Goal: Task Accomplishment & Management: Complete application form

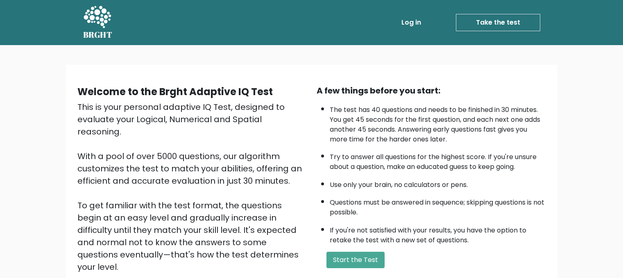
scroll to position [41, 0]
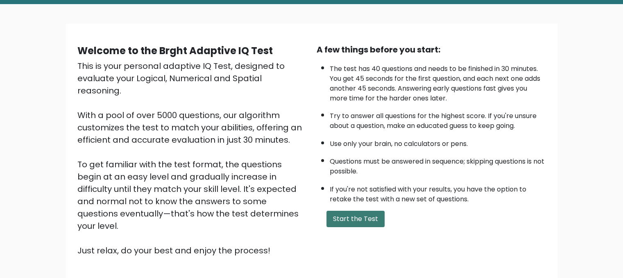
click at [371, 210] on button "Start the Test" at bounding box center [355, 218] width 58 height 16
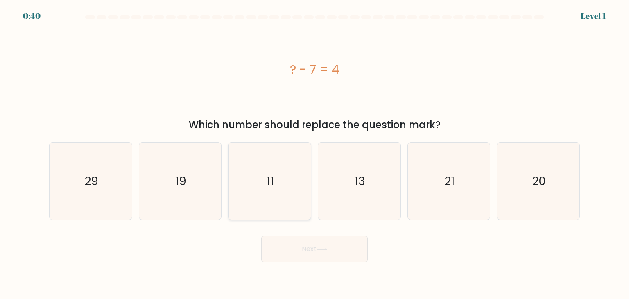
click at [270, 181] on text "11" at bounding box center [270, 181] width 7 height 16
click at [314, 154] on input "c. 11" at bounding box center [314, 151] width 0 height 4
radio input "true"
click at [311, 251] on button "Next" at bounding box center [314, 249] width 106 height 26
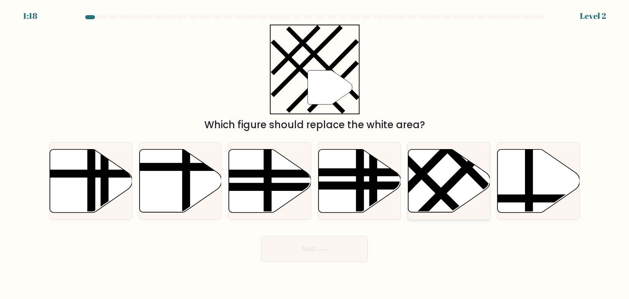
click at [440, 183] on icon at bounding box center [449, 180] width 82 height 63
click at [315, 154] on input "e." at bounding box center [314, 151] width 0 height 4
radio input "true"
click at [339, 264] on body "1:17 Level 2" at bounding box center [314, 149] width 629 height 299
click at [339, 255] on button "Next" at bounding box center [314, 249] width 106 height 26
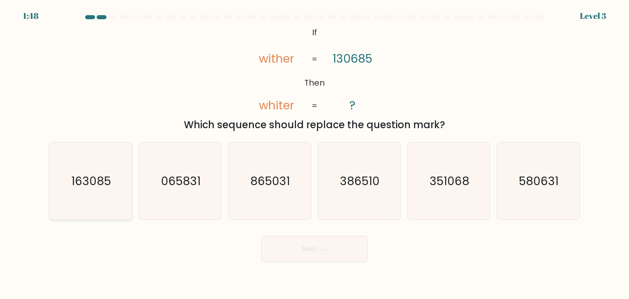
click at [113, 174] on icon "163085" at bounding box center [90, 180] width 77 height 77
click at [314, 154] on input "a. 163085" at bounding box center [314, 151] width 0 height 4
radio input "true"
click at [300, 244] on button "Next" at bounding box center [314, 249] width 106 height 26
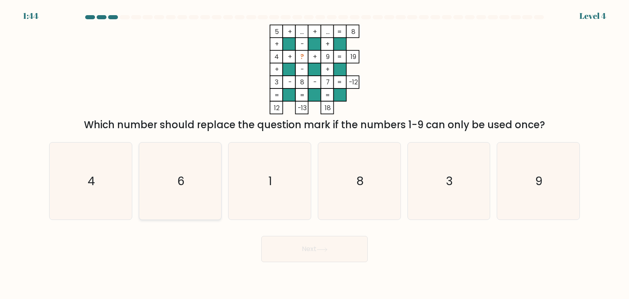
click at [159, 158] on icon "6" at bounding box center [180, 180] width 77 height 77
click at [314, 154] on input "b. 6" at bounding box center [314, 151] width 0 height 4
radio input "true"
click at [359, 246] on button "Next" at bounding box center [314, 249] width 106 height 26
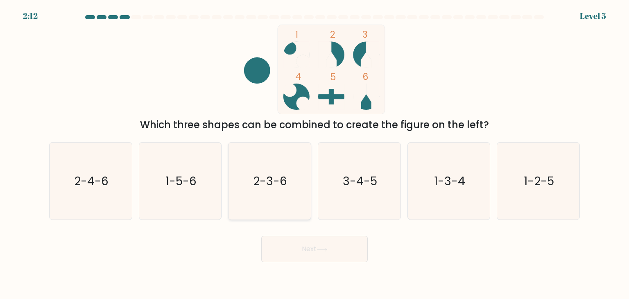
click at [269, 180] on text "2-3-6" at bounding box center [270, 181] width 34 height 16
click at [314, 154] on input "c. 2-3-6" at bounding box center [314, 151] width 0 height 4
radio input "true"
click at [313, 245] on button "Next" at bounding box center [314, 249] width 106 height 26
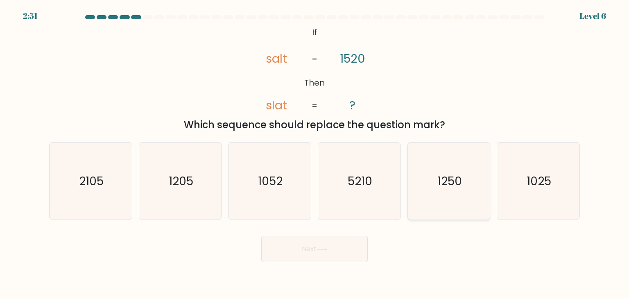
click at [464, 168] on icon "1250" at bounding box center [448, 180] width 77 height 77
click at [315, 154] on input "e. 1250" at bounding box center [314, 151] width 0 height 4
radio input "true"
click at [348, 255] on button "Next" at bounding box center [314, 249] width 106 height 26
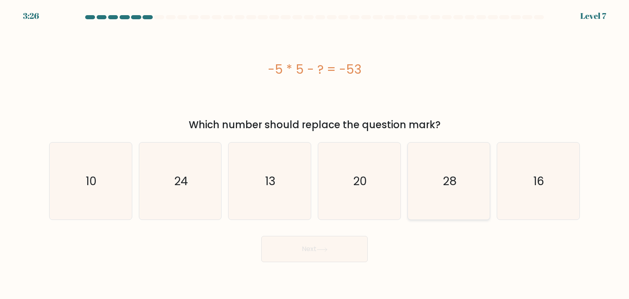
click at [437, 176] on icon "28" at bounding box center [448, 180] width 77 height 77
click at [315, 154] on input "e. 28" at bounding box center [314, 151] width 0 height 4
radio input "true"
click at [328, 245] on button "Next" at bounding box center [314, 249] width 106 height 26
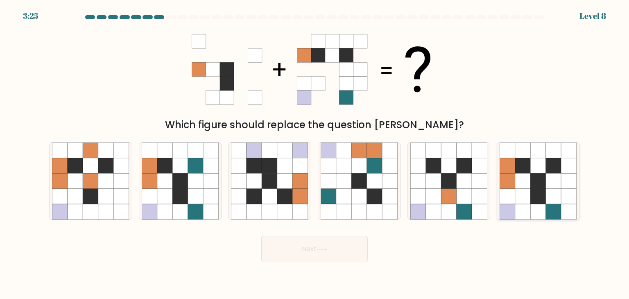
click at [528, 166] on icon at bounding box center [523, 166] width 16 height 16
click at [315, 154] on input "f." at bounding box center [314, 151] width 0 height 4
radio input "true"
click at [320, 253] on button "Next" at bounding box center [314, 249] width 106 height 26
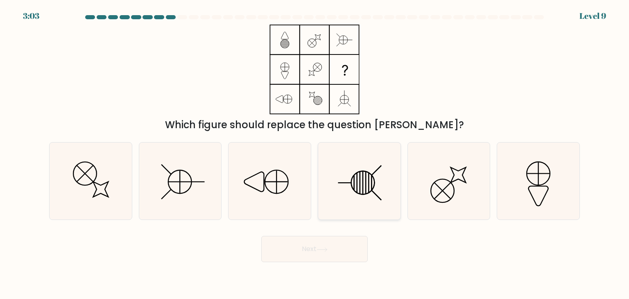
click at [382, 184] on icon at bounding box center [359, 180] width 77 height 77
click at [315, 154] on input "d." at bounding box center [314, 151] width 0 height 4
radio input "true"
click at [337, 253] on button "Next" at bounding box center [314, 249] width 106 height 26
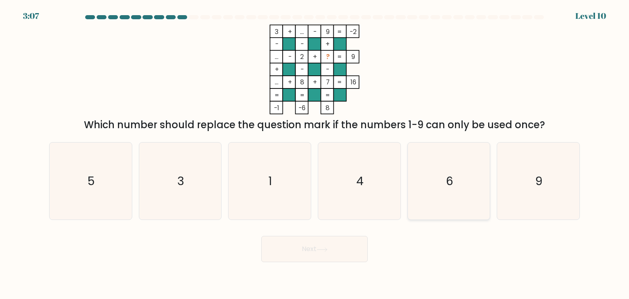
click at [467, 198] on icon "6" at bounding box center [448, 180] width 77 height 77
click at [315, 154] on input "e. 6" at bounding box center [314, 151] width 0 height 4
radio input "true"
click at [358, 247] on button "Next" at bounding box center [314, 249] width 106 height 26
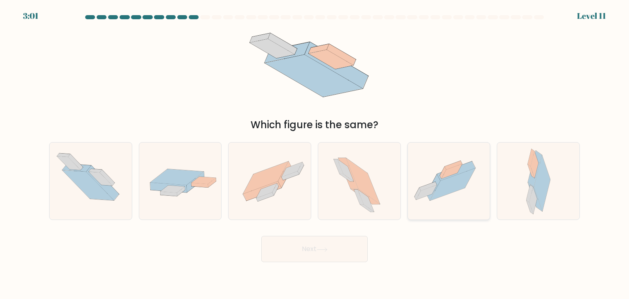
click at [455, 185] on icon at bounding box center [452, 184] width 45 height 32
click at [315, 154] on input "e." at bounding box center [314, 151] width 0 height 4
radio input "true"
click at [337, 239] on button "Next" at bounding box center [314, 249] width 106 height 26
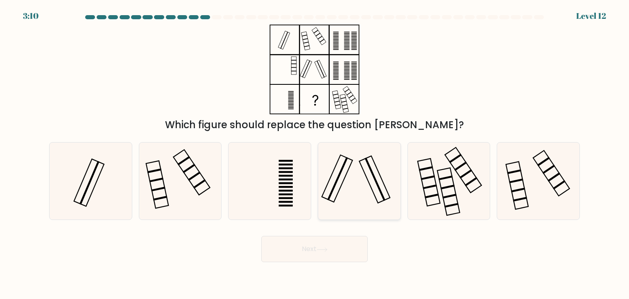
click at [357, 182] on icon at bounding box center [359, 180] width 77 height 77
click at [315, 154] on input "d." at bounding box center [314, 151] width 0 height 4
radio input "true"
click at [350, 259] on button "Next" at bounding box center [314, 249] width 106 height 26
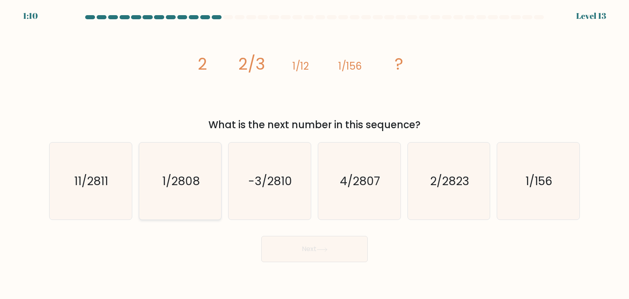
click at [200, 187] on icon "1/2808" at bounding box center [180, 180] width 77 height 77
click at [314, 154] on input "b. 1/2808" at bounding box center [314, 151] width 0 height 4
radio input "true"
click at [312, 252] on button "Next" at bounding box center [314, 249] width 106 height 26
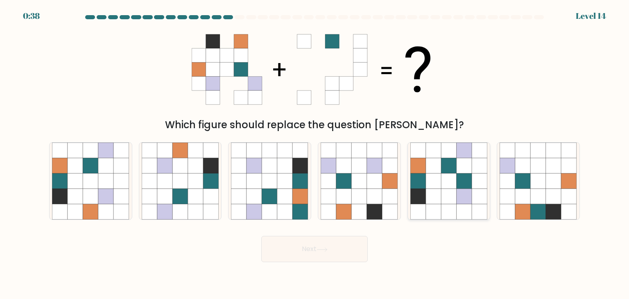
click at [453, 174] on icon at bounding box center [449, 181] width 16 height 16
click at [315, 154] on input "e." at bounding box center [314, 151] width 0 height 4
radio input "true"
click at [343, 249] on button "Next" at bounding box center [314, 249] width 106 height 26
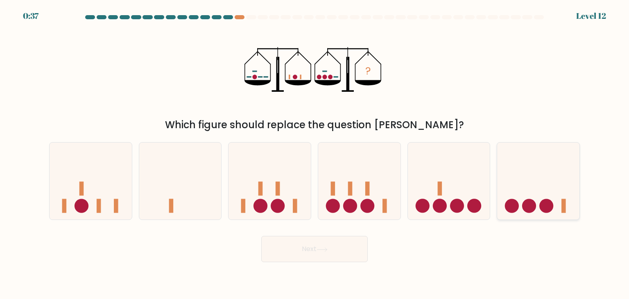
click at [541, 186] on icon at bounding box center [538, 181] width 82 height 68
click at [315, 154] on input "f." at bounding box center [314, 151] width 0 height 4
radio input "true"
click at [332, 247] on button "Next" at bounding box center [314, 249] width 106 height 26
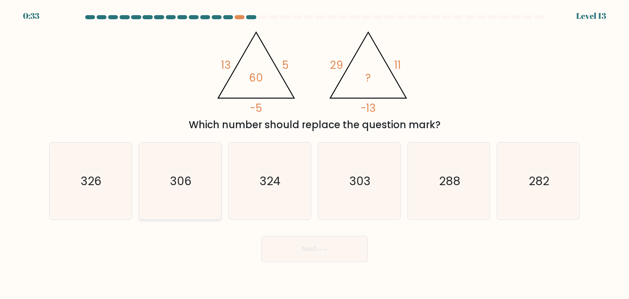
click at [194, 171] on icon "306" at bounding box center [180, 180] width 77 height 77
click at [314, 154] on input "b. 306" at bounding box center [314, 151] width 0 height 4
radio input "true"
click at [328, 250] on icon at bounding box center [322, 249] width 11 height 5
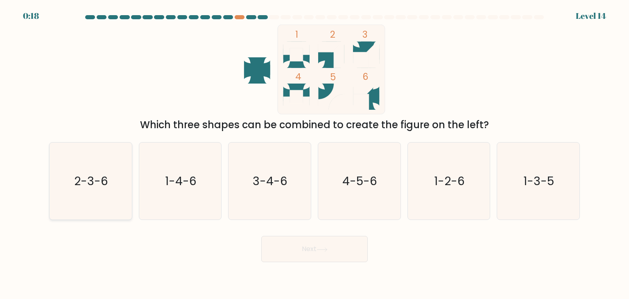
click at [108, 169] on icon "2-3-6" at bounding box center [90, 180] width 77 height 77
click at [314, 154] on input "a. 2-3-6" at bounding box center [314, 151] width 0 height 4
radio input "true"
click at [290, 251] on button "Next" at bounding box center [314, 249] width 106 height 26
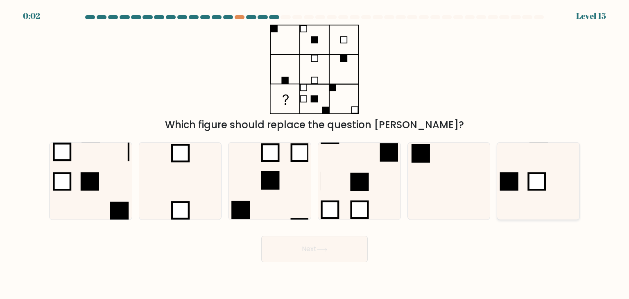
click at [537, 186] on rect at bounding box center [537, 181] width 17 height 17
click at [315, 154] on input "f." at bounding box center [314, 151] width 0 height 4
radio input "true"
click at [344, 237] on button "Next" at bounding box center [314, 249] width 106 height 26
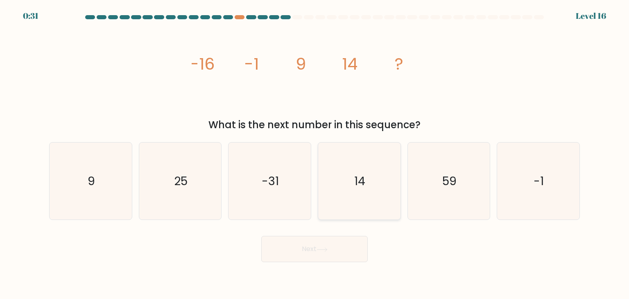
click at [367, 179] on icon "14" at bounding box center [359, 180] width 77 height 77
click at [315, 154] on input "d. 14" at bounding box center [314, 151] width 0 height 4
radio input "true"
click at [324, 249] on icon at bounding box center [322, 249] width 11 height 5
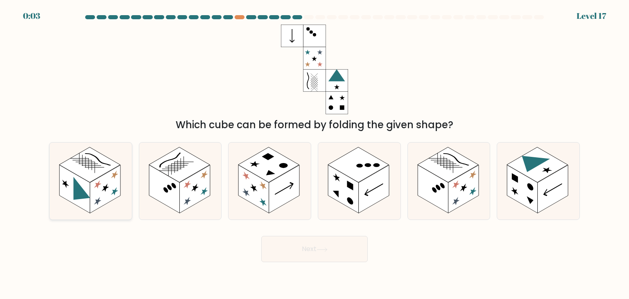
click at [95, 184] on rect at bounding box center [105, 189] width 31 height 48
click at [314, 154] on input "a." at bounding box center [314, 151] width 0 height 4
radio input "true"
click at [351, 251] on button "Next" at bounding box center [314, 249] width 106 height 26
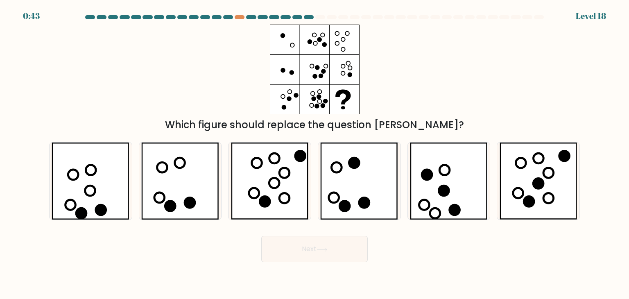
click at [405, 79] on div "Which figure should replace the question mark?" at bounding box center [314, 79] width 541 height 108
click at [416, 97] on div "Which figure should replace the question mark?" at bounding box center [314, 79] width 541 height 108
click at [423, 38] on div "Which figure should replace the question mark?" at bounding box center [314, 79] width 541 height 108
click at [506, 90] on div "Which figure should replace the question mark?" at bounding box center [314, 79] width 541 height 108
click at [459, 41] on div "Which figure should replace the question mark?" at bounding box center [314, 79] width 541 height 108
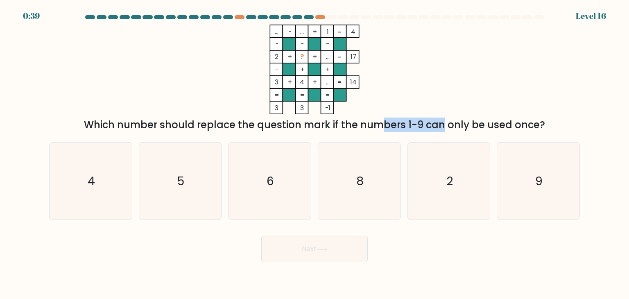
drag, startPoint x: 362, startPoint y: 127, endPoint x: 313, endPoint y: 125, distance: 49.6
click at [313, 125] on div "Which number should replace the question mark if the numbers 1-9 can only be us…" at bounding box center [314, 125] width 521 height 15
click at [303, 127] on div "Which number should replace the question mark if the numbers 1-9 can only be us…" at bounding box center [314, 125] width 521 height 15
click at [312, 16] on div at bounding box center [309, 17] width 10 height 4
click at [241, 17] on div at bounding box center [240, 17] width 10 height 4
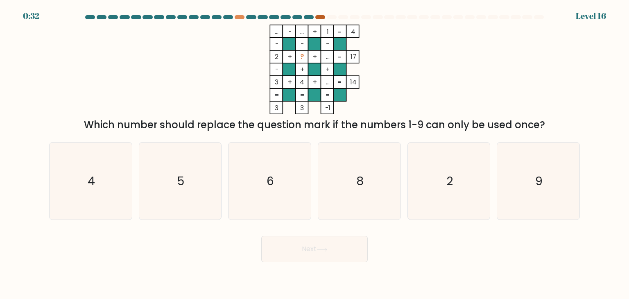
click at [321, 16] on div at bounding box center [320, 17] width 10 height 4
drag, startPoint x: 366, startPoint y: 90, endPoint x: 389, endPoint y: 109, distance: 28.8
click at [389, 109] on icon "... - ... + 1 4 - - - 2 + ? + ... 17 - + + 3 + 4 + ... = 14 = = = = 3 3 -1 =" at bounding box center [315, 70] width 246 height 90
click at [390, 118] on div "Which number should replace the question mark if the numbers 1-9 can only be us…" at bounding box center [314, 125] width 521 height 15
click at [362, 170] on icon "8" at bounding box center [359, 180] width 77 height 77
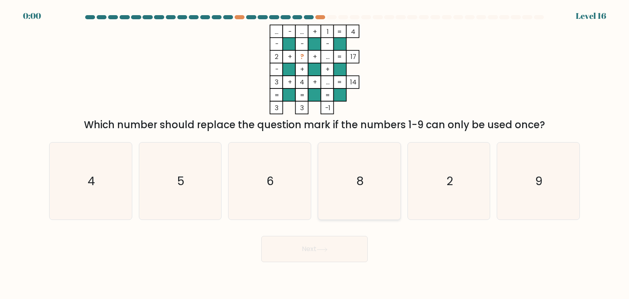
click at [315, 154] on input "d. 8" at bounding box center [314, 151] width 0 height 4
radio input "true"
drag, startPoint x: 328, startPoint y: 261, endPoint x: 331, endPoint y: 251, distance: 10.4
click at [331, 251] on div "Next" at bounding box center [314, 246] width 541 height 32
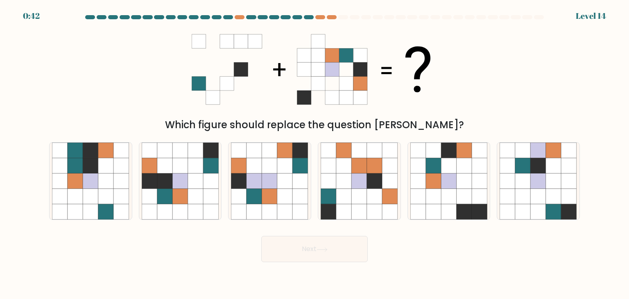
click at [372, 128] on div "Which figure should replace the question [PERSON_NAME]?" at bounding box center [314, 125] width 521 height 15
click at [340, 127] on div "Which figure should replace the question [PERSON_NAME]?" at bounding box center [314, 125] width 521 height 15
click at [203, 181] on icon at bounding box center [196, 181] width 16 height 16
click at [314, 154] on input "b." at bounding box center [314, 151] width 0 height 4
radio input "true"
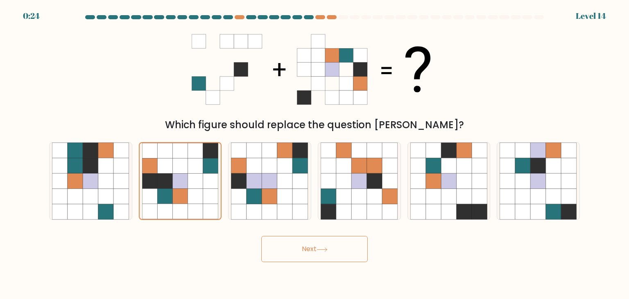
click at [319, 257] on button "Next" at bounding box center [314, 249] width 106 height 26
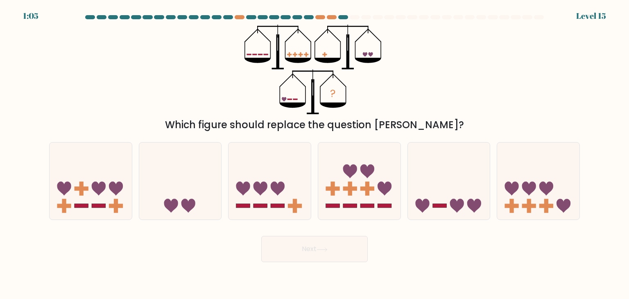
click at [422, 91] on div "? Which figure should replace the question mark?" at bounding box center [314, 79] width 541 height 108
click at [204, 196] on icon at bounding box center [180, 181] width 82 height 68
click at [314, 154] on input "b." at bounding box center [314, 151] width 0 height 4
radio input "true"
click at [365, 263] on body "0:31 Level 15" at bounding box center [314, 149] width 629 height 299
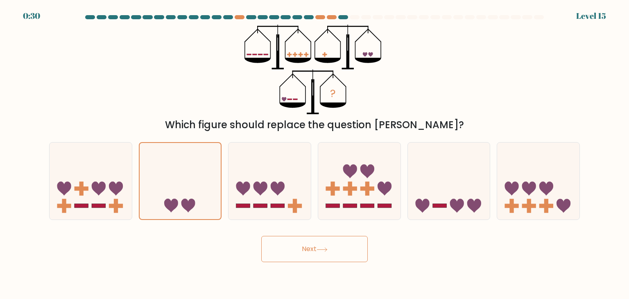
click at [362, 261] on button "Next" at bounding box center [314, 249] width 106 height 26
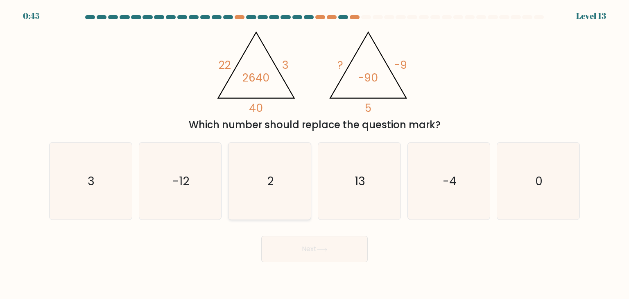
click at [290, 172] on icon "2" at bounding box center [269, 180] width 77 height 77
click at [314, 154] on input "c. 2" at bounding box center [314, 151] width 0 height 4
radio input "true"
click at [328, 252] on button "Next" at bounding box center [314, 249] width 106 height 26
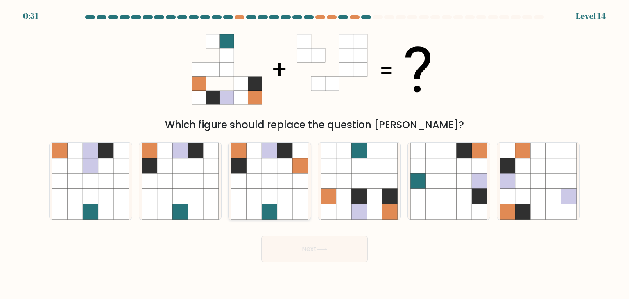
click at [285, 174] on icon at bounding box center [269, 180] width 77 height 77
click at [314, 154] on input "c." at bounding box center [314, 151] width 0 height 4
radio input "true"
click at [335, 242] on button "Next" at bounding box center [314, 249] width 106 height 26
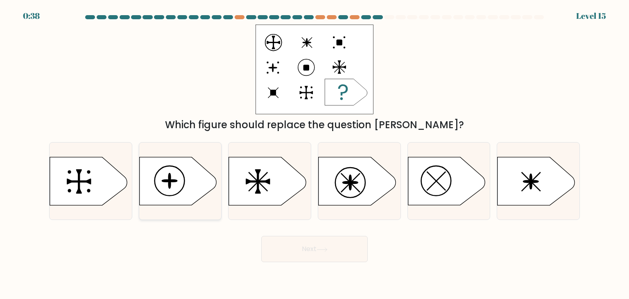
click at [201, 179] on icon at bounding box center [177, 181] width 77 height 48
click at [314, 154] on input "b." at bounding box center [314, 151] width 0 height 4
radio input "true"
click at [346, 254] on button "Next" at bounding box center [314, 249] width 106 height 26
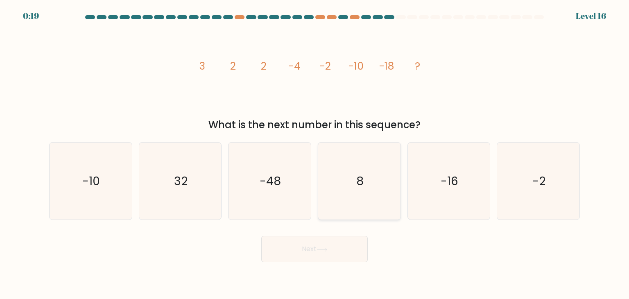
click at [360, 168] on icon "8" at bounding box center [359, 180] width 77 height 77
click at [315, 154] on input "d. 8" at bounding box center [314, 151] width 0 height 4
radio input "true"
click at [349, 251] on button "Next" at bounding box center [314, 249] width 106 height 26
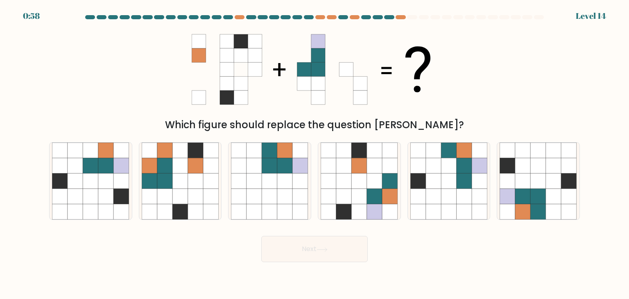
drag, startPoint x: 431, startPoint y: 122, endPoint x: 331, endPoint y: 125, distance: 100.0
click at [355, 125] on div "Which figure should replace the question mark?" at bounding box center [314, 125] width 521 height 15
click at [317, 132] on div "Which figure should replace the question mark?" at bounding box center [314, 125] width 521 height 15
click at [463, 161] on icon at bounding box center [465, 166] width 16 height 16
click at [315, 154] on input "e." at bounding box center [314, 151] width 0 height 4
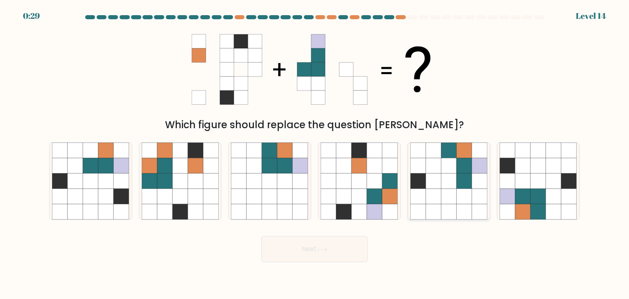
radio input "true"
click at [322, 247] on button "Next" at bounding box center [314, 249] width 106 height 26
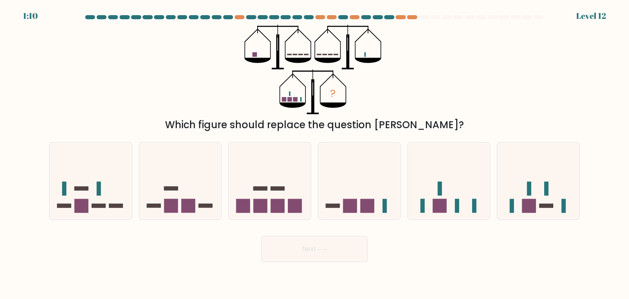
drag, startPoint x: 423, startPoint y: 125, endPoint x: 387, endPoint y: 120, distance: 37.1
click at [387, 120] on div "Which figure should replace the question mark?" at bounding box center [314, 125] width 521 height 15
click at [328, 120] on div "Which figure should replace the question mark?" at bounding box center [314, 125] width 521 height 15
click at [375, 127] on div "Which figure should replace the question mark?" at bounding box center [314, 125] width 521 height 15
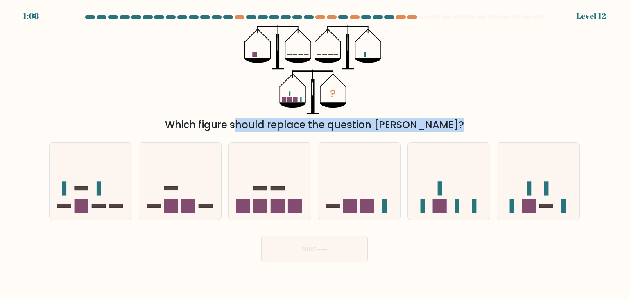
click at [375, 127] on div "Which figure should replace the question mark?" at bounding box center [314, 125] width 521 height 15
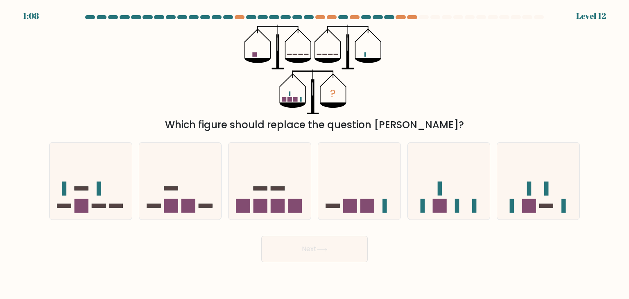
click at [391, 110] on div "? Which figure should replace the question mark?" at bounding box center [314, 79] width 541 height 108
click at [453, 206] on icon at bounding box center [449, 181] width 82 height 68
click at [315, 154] on input "e." at bounding box center [314, 151] width 0 height 4
radio input "true"
click at [344, 251] on button "Next" at bounding box center [314, 249] width 106 height 26
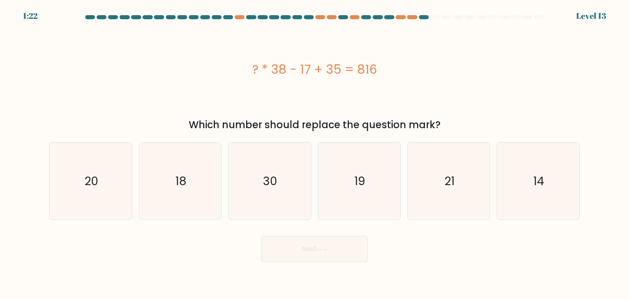
drag, startPoint x: 401, startPoint y: 125, endPoint x: 267, endPoint y: 125, distance: 134.3
click at [320, 125] on div "Which number should replace the question mark?" at bounding box center [314, 125] width 521 height 15
click at [263, 126] on div "Which number should replace the question mark?" at bounding box center [314, 125] width 521 height 15
click at [249, 175] on icon "30" at bounding box center [269, 180] width 77 height 77
click at [314, 154] on input "c. 30" at bounding box center [314, 151] width 0 height 4
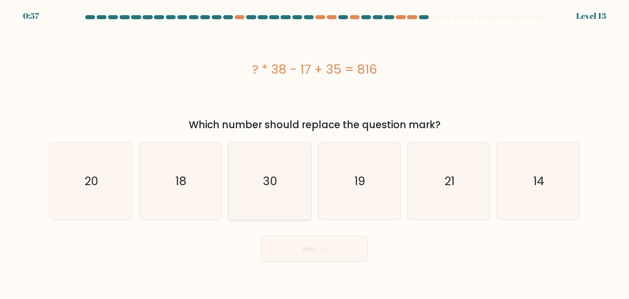
radio input "true"
click at [334, 264] on body "0:56 Level 13" at bounding box center [314, 149] width 629 height 299
click at [318, 256] on button "Next" at bounding box center [314, 249] width 106 height 26
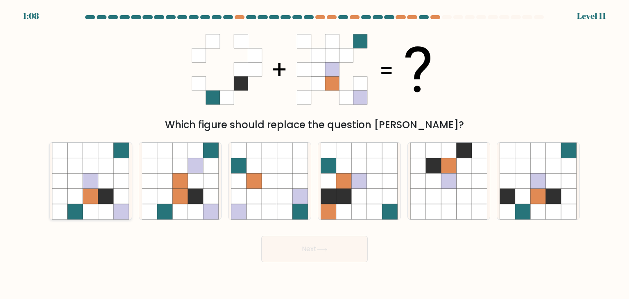
click at [112, 165] on icon at bounding box center [106, 166] width 16 height 16
click at [314, 154] on input "a." at bounding box center [314, 151] width 0 height 4
radio input "true"
click at [319, 249] on icon at bounding box center [322, 249] width 11 height 5
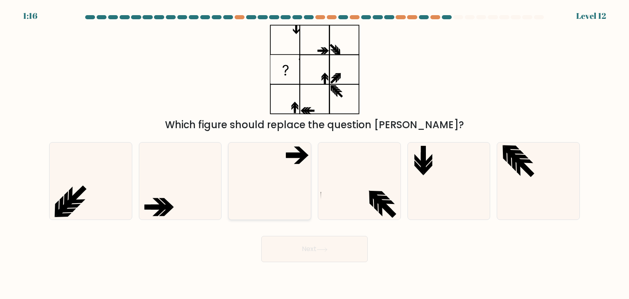
click at [270, 167] on icon at bounding box center [269, 180] width 77 height 77
click at [314, 154] on input "c." at bounding box center [314, 151] width 0 height 4
radio input "true"
click at [335, 253] on button "Next" at bounding box center [314, 249] width 106 height 26
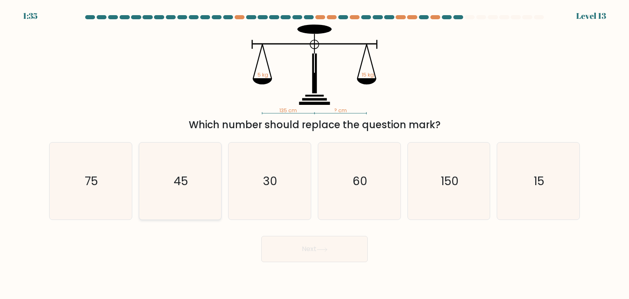
click at [206, 184] on icon "45" at bounding box center [180, 180] width 77 height 77
click at [314, 154] on input "b. 45" at bounding box center [314, 151] width 0 height 4
radio input "true"
click at [328, 251] on icon at bounding box center [322, 249] width 11 height 5
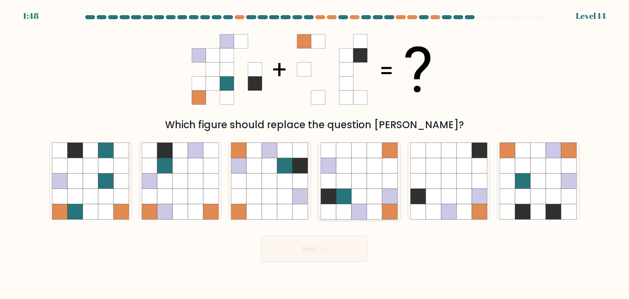
click at [357, 165] on icon at bounding box center [360, 166] width 16 height 16
click at [315, 154] on input "d." at bounding box center [314, 151] width 0 height 4
radio input "true"
click at [328, 271] on body "1:48 Level 14" at bounding box center [314, 149] width 629 height 299
click at [323, 244] on button "Next" at bounding box center [314, 249] width 106 height 26
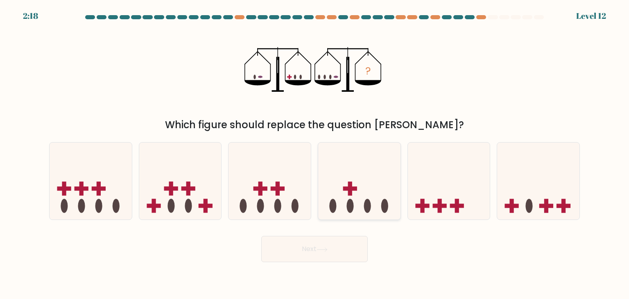
click at [363, 190] on icon at bounding box center [359, 181] width 82 height 68
click at [315, 154] on input "d." at bounding box center [314, 151] width 0 height 4
radio input "true"
click at [341, 248] on button "Next" at bounding box center [314, 249] width 106 height 26
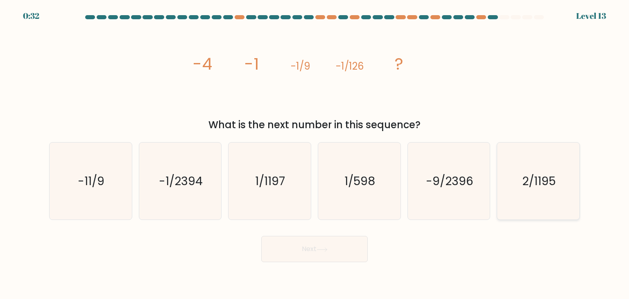
click at [516, 170] on icon "2/1195" at bounding box center [538, 180] width 77 height 77
click at [315, 154] on input "f. 2/1195" at bounding box center [314, 151] width 0 height 4
radio input "true"
click at [199, 185] on text "-1/2394" at bounding box center [181, 181] width 44 height 16
click at [314, 154] on input "b. -1/2394" at bounding box center [314, 151] width 0 height 4
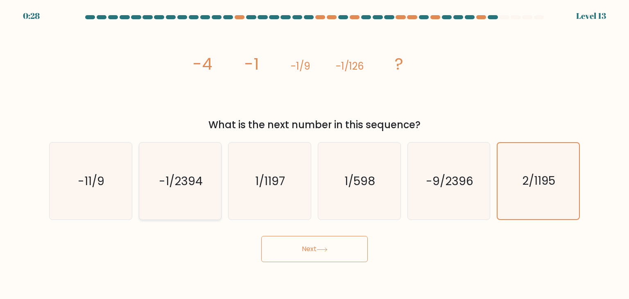
radio input "true"
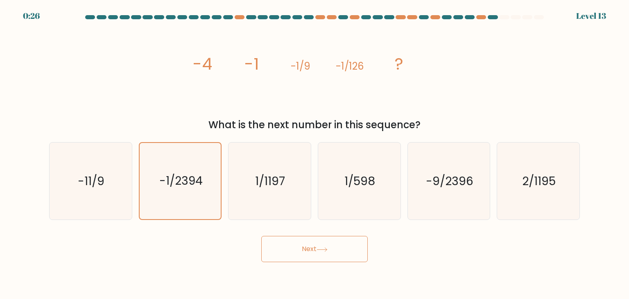
click at [309, 253] on button "Next" at bounding box center [314, 249] width 106 height 26
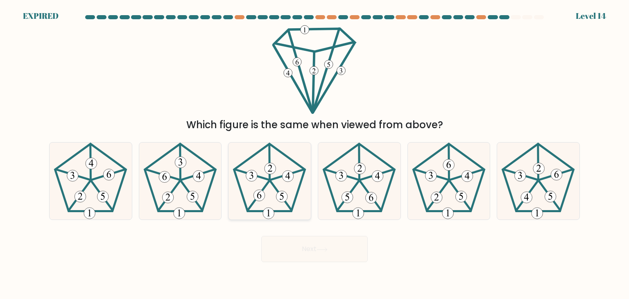
click at [290, 186] on icon at bounding box center [269, 180] width 77 height 77
click at [314, 154] on input "c." at bounding box center [314, 151] width 0 height 4
radio input "true"
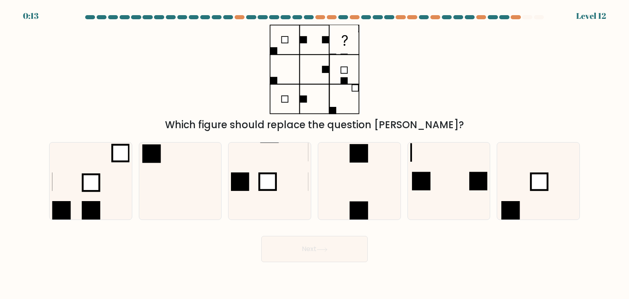
click at [453, 81] on div "Which figure should replace the question [PERSON_NAME]?" at bounding box center [314, 79] width 541 height 108
click at [369, 183] on icon at bounding box center [359, 180] width 77 height 77
click at [315, 154] on input "d." at bounding box center [314, 151] width 0 height 4
radio input "true"
click at [336, 254] on button "Next" at bounding box center [314, 249] width 106 height 26
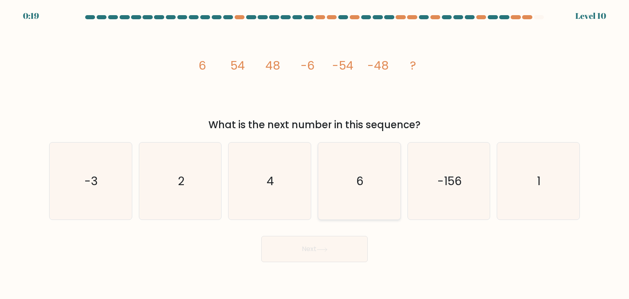
click at [372, 188] on icon "6" at bounding box center [359, 180] width 77 height 77
click at [315, 154] on input "d. 6" at bounding box center [314, 151] width 0 height 4
radio input "true"
click at [338, 253] on button "Next" at bounding box center [314, 249] width 106 height 26
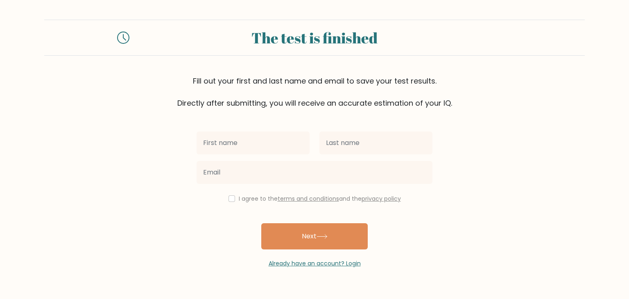
click at [292, 139] on input "text" at bounding box center [253, 142] width 113 height 23
type input "Azlan"
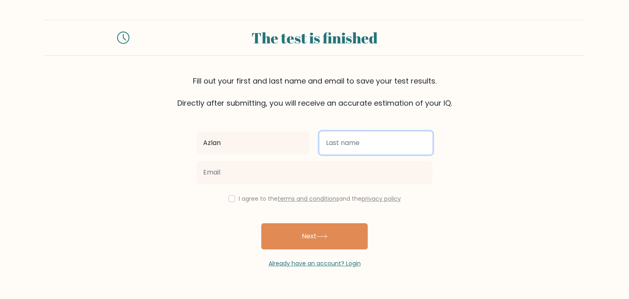
click at [371, 142] on input "text" at bounding box center [375, 142] width 113 height 23
type input "Asim"
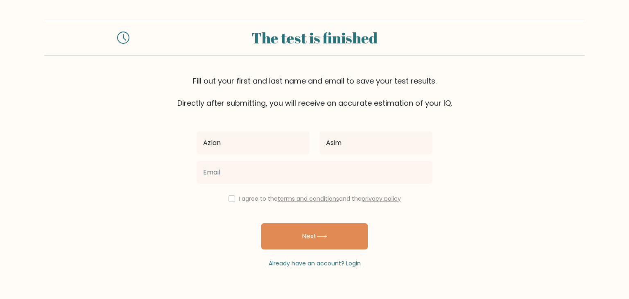
click at [296, 160] on div at bounding box center [315, 172] width 246 height 29
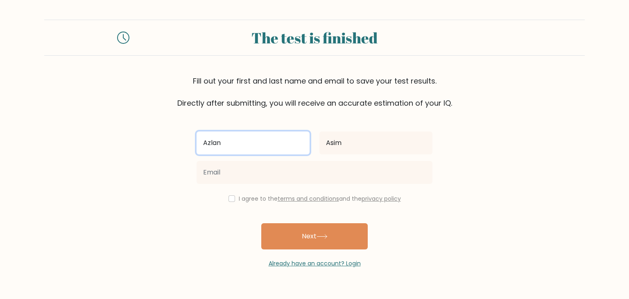
click at [294, 149] on input "Azlan" at bounding box center [253, 142] width 113 height 23
type input "Jaja"
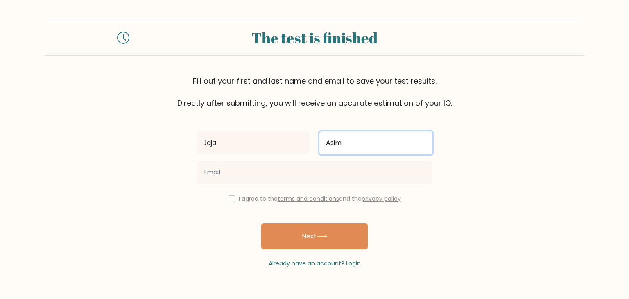
click at [364, 148] on input "Asim" at bounding box center [375, 142] width 113 height 23
type input "[PERSON_NAME]"
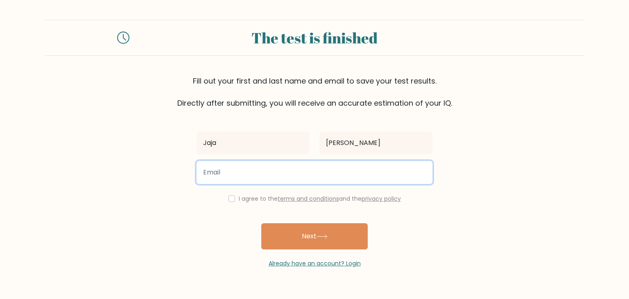
click at [321, 175] on input "email" at bounding box center [315, 172] width 236 height 23
type input "[EMAIL_ADDRESS][DOMAIN_NAME]"
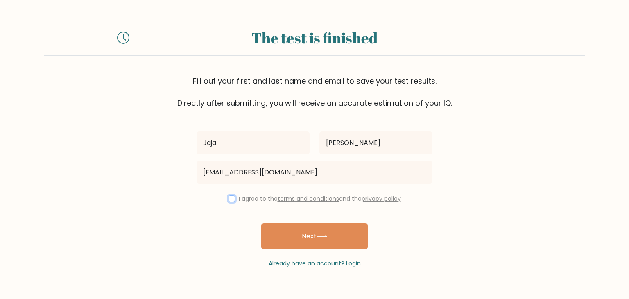
click at [228, 197] on input "checkbox" at bounding box center [231, 198] width 7 height 7
checkbox input "true"
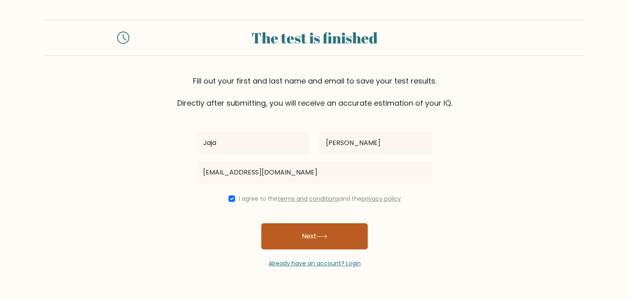
click at [297, 231] on button "Next" at bounding box center [314, 236] width 106 height 26
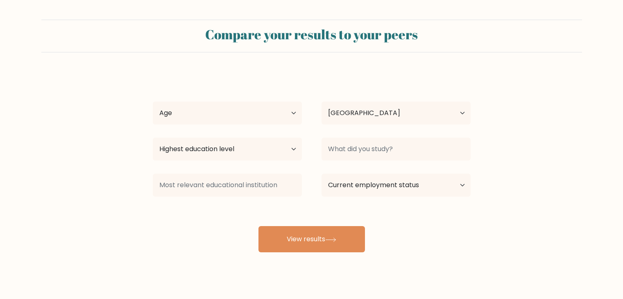
select select "PK"
click at [272, 127] on div "Age Under [DEMOGRAPHIC_DATA] [DEMOGRAPHIC_DATA] [DEMOGRAPHIC_DATA] [DEMOGRAPHIC…" at bounding box center [227, 112] width 169 height 29
click at [265, 115] on select "Age Under [DEMOGRAPHIC_DATA] [DEMOGRAPHIC_DATA] [DEMOGRAPHIC_DATA] [DEMOGRAPHIC…" at bounding box center [227, 113] width 149 height 23
select select "25_34"
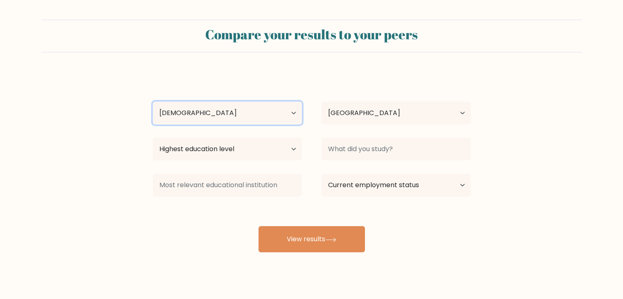
click at [153, 102] on select "Age Under [DEMOGRAPHIC_DATA] [DEMOGRAPHIC_DATA] [DEMOGRAPHIC_DATA] [DEMOGRAPHIC…" at bounding box center [227, 113] width 149 height 23
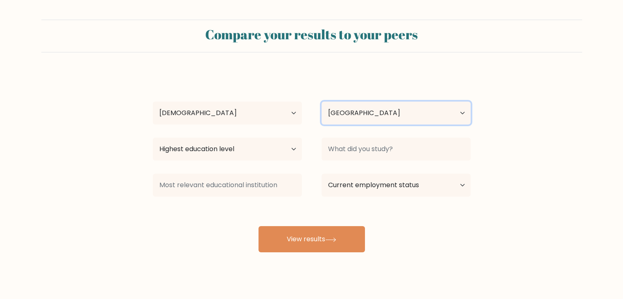
click at [365, 113] on select "Country [GEOGRAPHIC_DATA] [GEOGRAPHIC_DATA] [GEOGRAPHIC_DATA] [US_STATE] [GEOGR…" at bounding box center [395, 113] width 149 height 23
drag, startPoint x: 365, startPoint y: 113, endPoint x: 360, endPoint y: 115, distance: 6.0
click at [365, 113] on select "Country [GEOGRAPHIC_DATA] [GEOGRAPHIC_DATA] [GEOGRAPHIC_DATA] [US_STATE] [GEOGR…" at bounding box center [395, 113] width 149 height 23
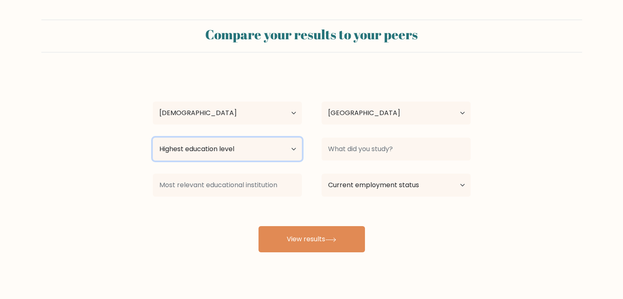
click at [296, 147] on select "Highest education level No schooling Primary Lower Secondary Upper Secondary Oc…" at bounding box center [227, 149] width 149 height 23
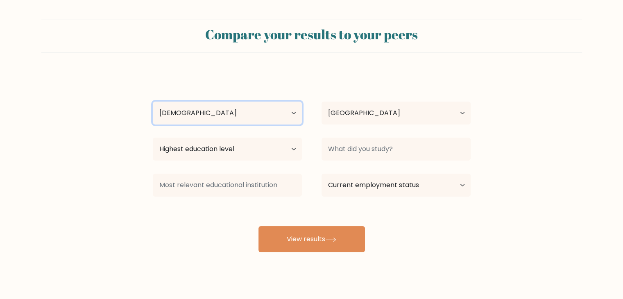
click at [260, 123] on select "Age Under [DEMOGRAPHIC_DATA] [DEMOGRAPHIC_DATA] [DEMOGRAPHIC_DATA] [DEMOGRAPHIC…" at bounding box center [227, 113] width 149 height 23
click at [258, 117] on select "Age Under [DEMOGRAPHIC_DATA] [DEMOGRAPHIC_DATA] [DEMOGRAPHIC_DATA] [DEMOGRAPHIC…" at bounding box center [227, 113] width 149 height 23
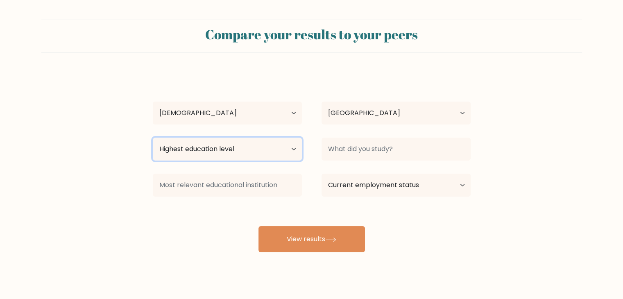
click at [241, 148] on select "Highest education level No schooling Primary Lower Secondary Upper Secondary Oc…" at bounding box center [227, 149] width 149 height 23
click at [153, 138] on select "Highest education level No schooling Primary Lower Secondary Upper Secondary Oc…" at bounding box center [227, 149] width 149 height 23
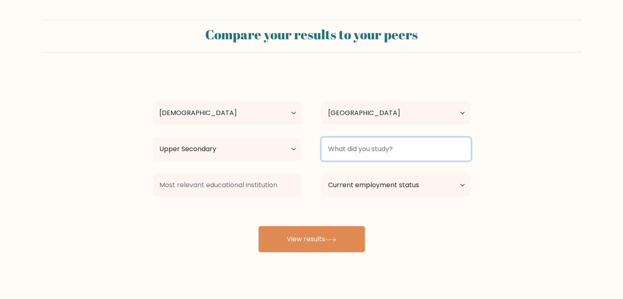
click at [388, 149] on input at bounding box center [395, 149] width 149 height 23
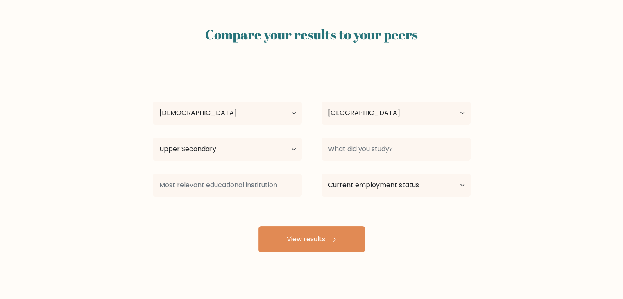
drag, startPoint x: 270, startPoint y: 165, endPoint x: 265, endPoint y: 147, distance: 18.2
click at [269, 162] on div "[PERSON_NAME] Age Under [DEMOGRAPHIC_DATA] [DEMOGRAPHIC_DATA] [DEMOGRAPHIC_DATA…" at bounding box center [312, 162] width 328 height 180
click at [265, 147] on select "Highest education level No schooling Primary Lower Secondary Upper Secondary Oc…" at bounding box center [227, 149] width 149 height 23
select select "bachelors_degree"
click at [153, 138] on select "Highest education level No schooling Primary Lower Secondary Upper Secondary Oc…" at bounding box center [227, 149] width 149 height 23
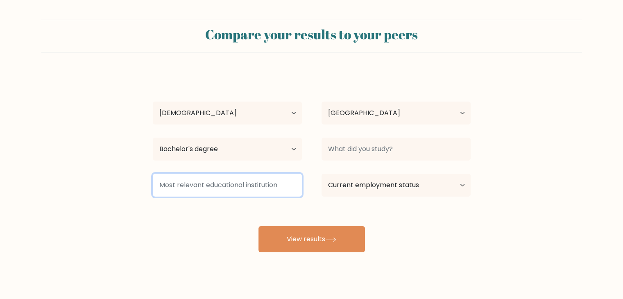
click at [237, 182] on input at bounding box center [227, 185] width 149 height 23
type input "FC"
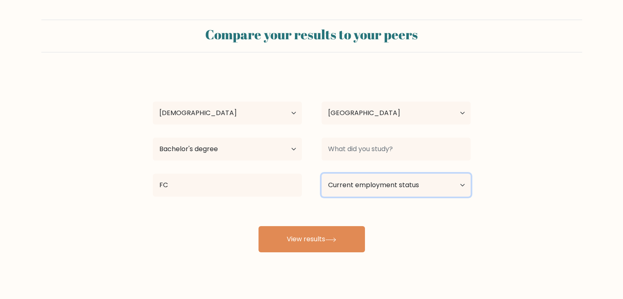
click at [369, 183] on select "Current employment status Employed Student Retired Other / prefer not to answer" at bounding box center [395, 185] width 149 height 23
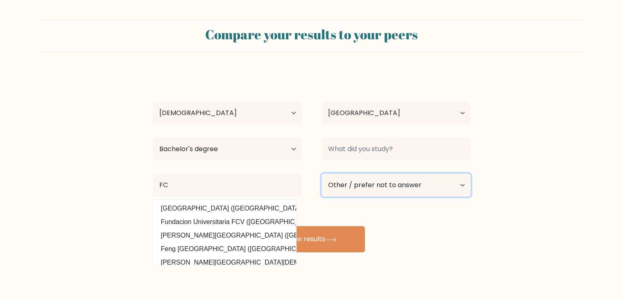
click at [321, 174] on select "Current employment status Employed Student Retired Other / prefer not to answer" at bounding box center [395, 185] width 149 height 23
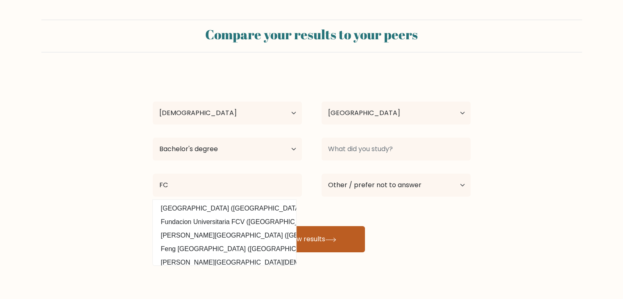
click at [346, 240] on button "View results" at bounding box center [311, 239] width 106 height 26
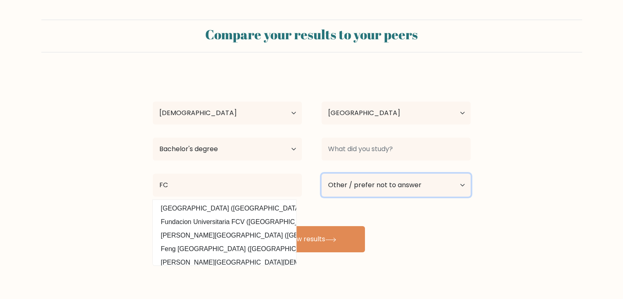
drag, startPoint x: 356, startPoint y: 186, endPoint x: 355, endPoint y: 192, distance: 5.4
click at [356, 186] on select "Current employment status Employed Student Retired Other / prefer not to answer" at bounding box center [395, 185] width 149 height 23
select select "employed"
click at [321, 174] on select "Current employment status Employed Student Retired Other / prefer not to answer" at bounding box center [395, 185] width 149 height 23
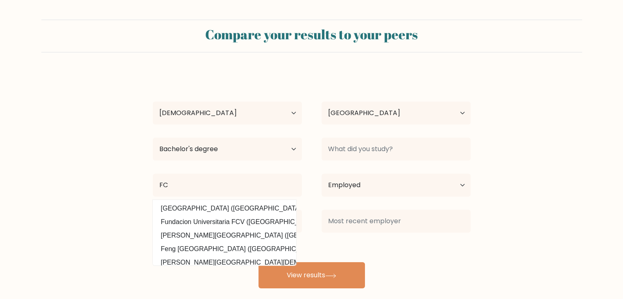
click at [356, 161] on div at bounding box center [396, 148] width 169 height 29
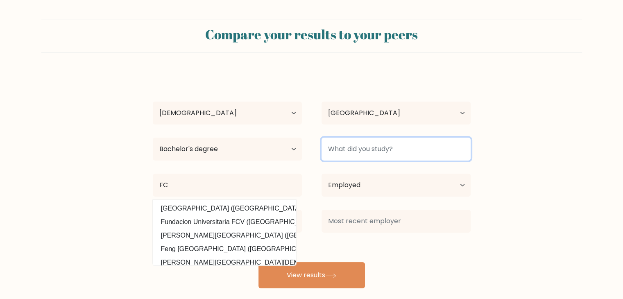
click at [357, 151] on input at bounding box center [395, 149] width 149 height 23
type input "CS"
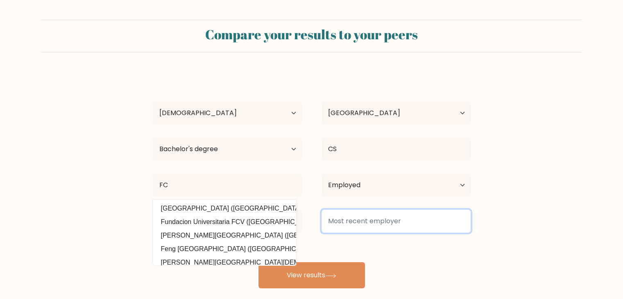
click at [353, 219] on input at bounding box center [395, 221] width 149 height 23
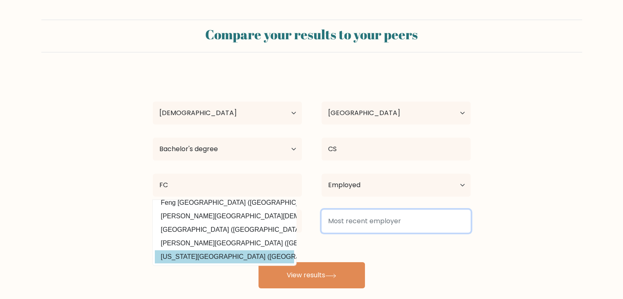
scroll to position [80, 0]
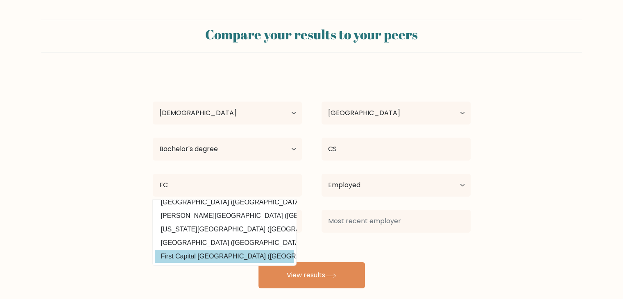
click at [239, 250] on option "First Capital [GEOGRAPHIC_DATA] ([GEOGRAPHIC_DATA])" at bounding box center [224, 256] width 139 height 13
type input "First Capital [GEOGRAPHIC_DATA]"
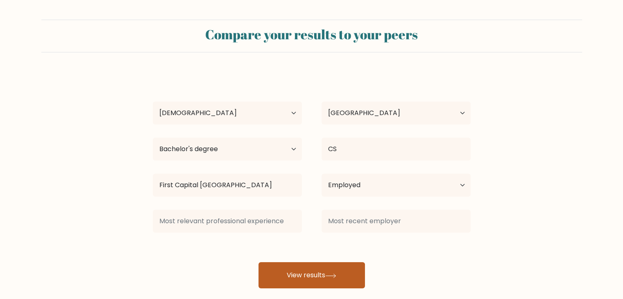
click at [324, 276] on button "View results" at bounding box center [311, 275] width 106 height 26
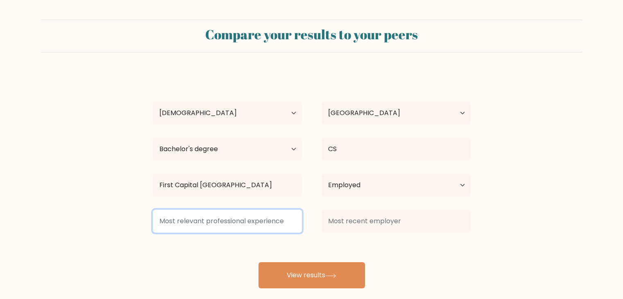
click at [283, 226] on input at bounding box center [227, 221] width 149 height 23
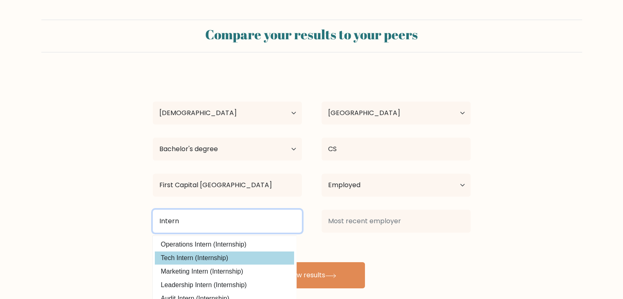
type input "Intern"
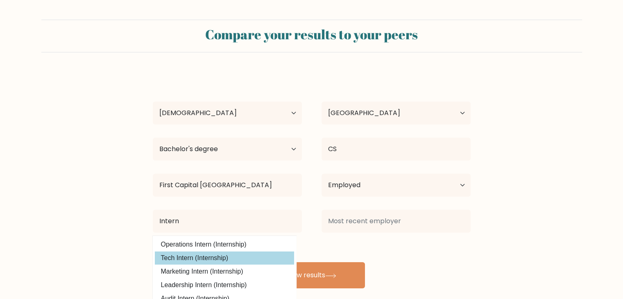
click at [251, 255] on div "[PERSON_NAME] Age Under [DEMOGRAPHIC_DATA] [DEMOGRAPHIC_DATA] [DEMOGRAPHIC_DATA…" at bounding box center [312, 180] width 328 height 216
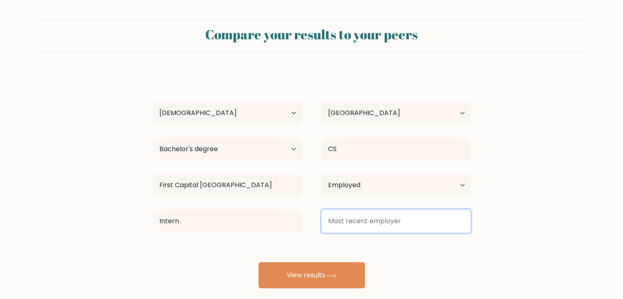
click at [393, 221] on input at bounding box center [395, 221] width 149 height 23
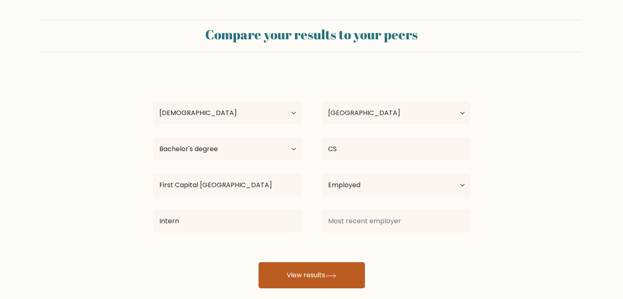
click at [348, 274] on button "View results" at bounding box center [311, 275] width 106 height 26
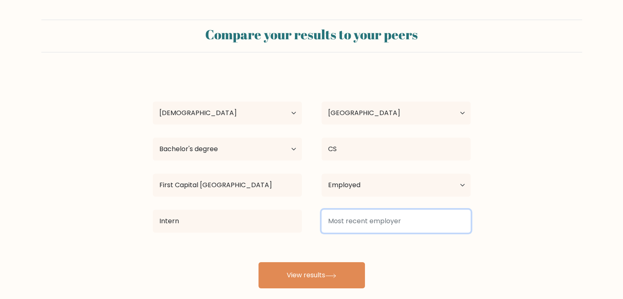
click at [373, 217] on input at bounding box center [395, 221] width 149 height 23
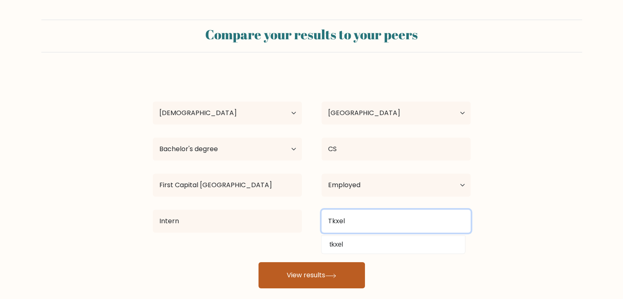
type input "Tkxel"
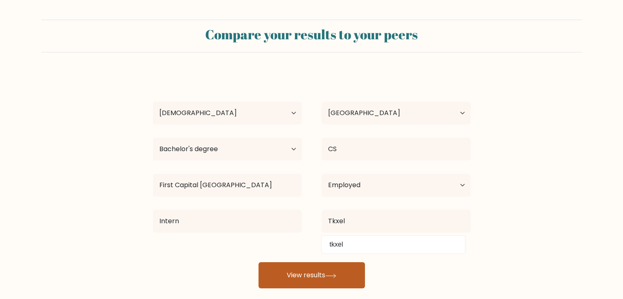
click at [292, 277] on button "View results" at bounding box center [311, 275] width 106 height 26
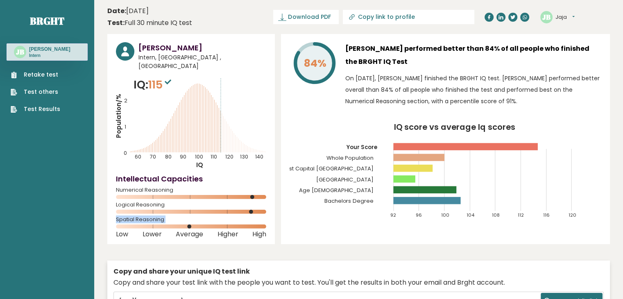
drag, startPoint x: 252, startPoint y: 200, endPoint x: 261, endPoint y: 213, distance: 15.9
click at [260, 218] on div "Jaja Baba Intern, Pakistan , Tkxel IQ: 115 Population/% IQ 0 1 2 60 70 80 90 10…" at bounding box center [190, 139] width 167 height 210
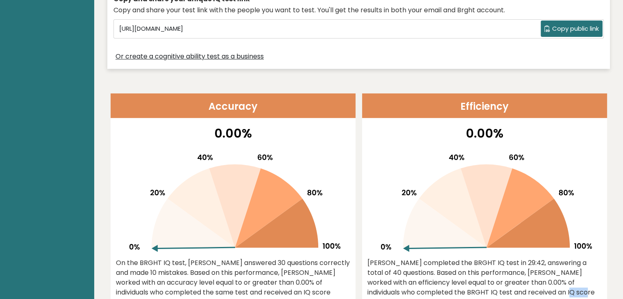
scroll to position [310, 0]
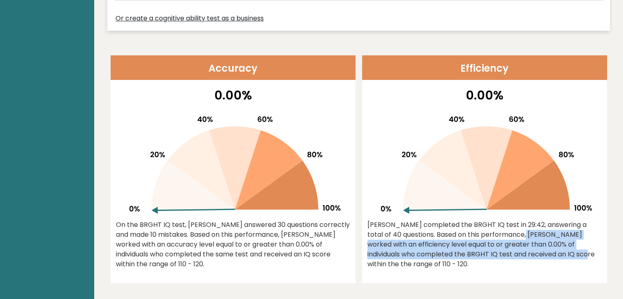
drag, startPoint x: 487, startPoint y: 235, endPoint x: 459, endPoint y: 225, distance: 29.5
click at [459, 225] on div "0.00% Jaja completed the BRGHT IQ test in 29:42, answering a total of 40 questi…" at bounding box center [484, 184] width 245 height 197
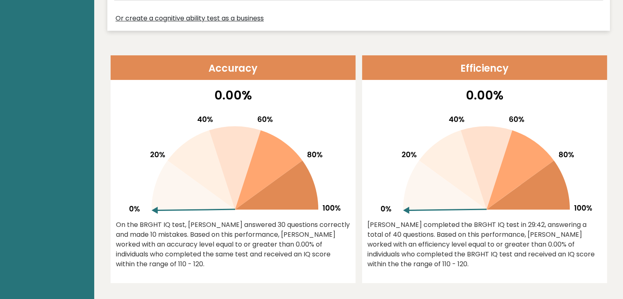
click at [432, 222] on div "[PERSON_NAME] completed the BRGHT IQ test in 29:42, answering a total of 40 que…" at bounding box center [484, 244] width 234 height 49
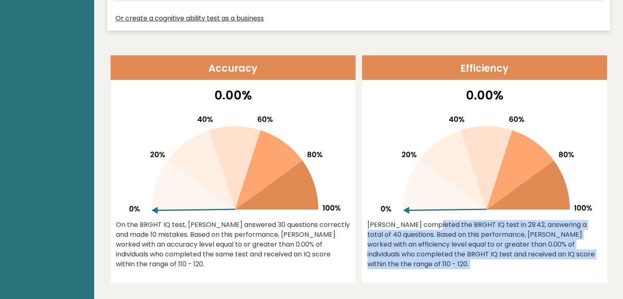
click at [432, 222] on div "[PERSON_NAME] completed the BRGHT IQ test in 29:42, answering a total of 40 que…" at bounding box center [484, 244] width 234 height 49
click at [418, 253] on div "0.00% Jaja completed the BRGHT IQ test in 29:42, answering a total of 40 questi…" at bounding box center [484, 184] width 245 height 197
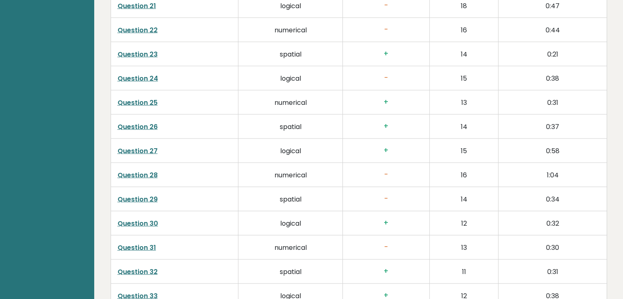
scroll to position [2106, 0]
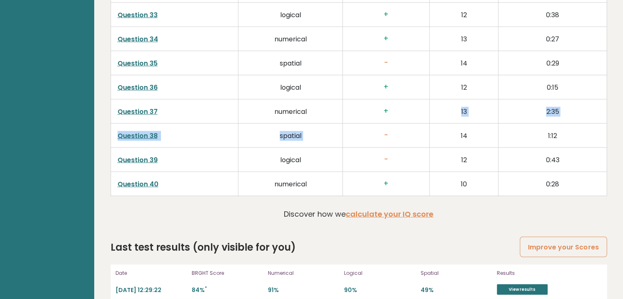
drag, startPoint x: 369, startPoint y: 131, endPoint x: 437, endPoint y: 160, distance: 74.3
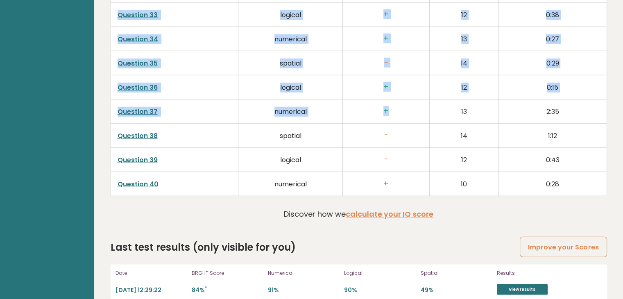
drag, startPoint x: 400, startPoint y: 95, endPoint x: 480, endPoint y: 193, distance: 127.2
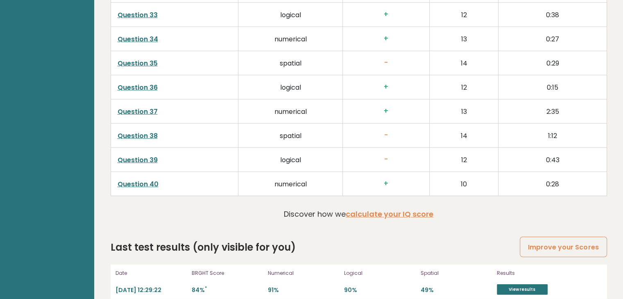
drag, startPoint x: 290, startPoint y: 277, endPoint x: 268, endPoint y: 259, distance: 28.2
click at [268, 269] on div "Numerical 91%" at bounding box center [303, 282] width 71 height 26
copy div "Numerical 91%"
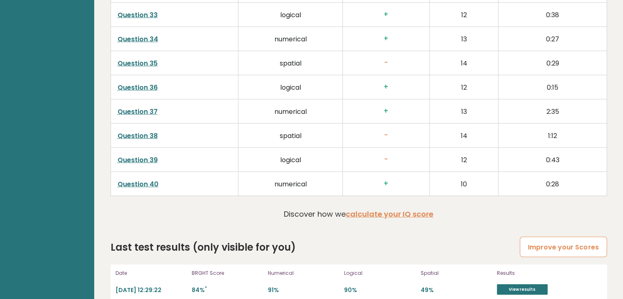
click at [530, 237] on link "Improve your Scores" at bounding box center [563, 247] width 87 height 21
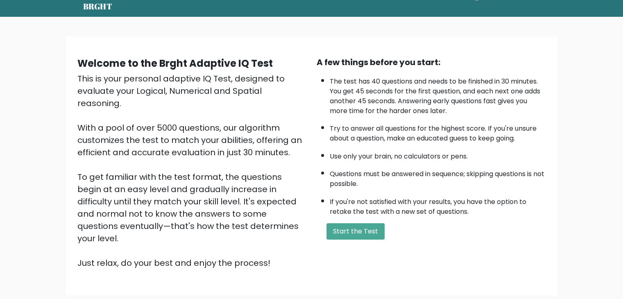
scroll to position [41, 0]
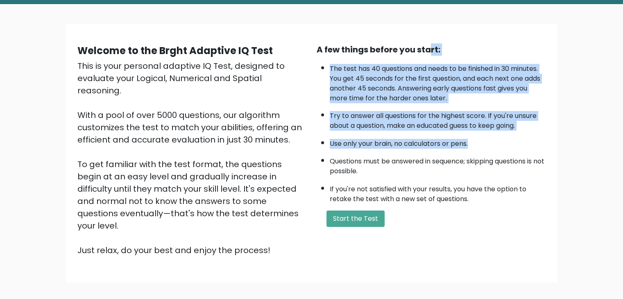
drag, startPoint x: 442, startPoint y: 80, endPoint x: 501, endPoint y: 167, distance: 105.1
click at [491, 130] on div "A few things before you start: The test has 40 questions and needs to be finish…" at bounding box center [431, 149] width 239 height 213
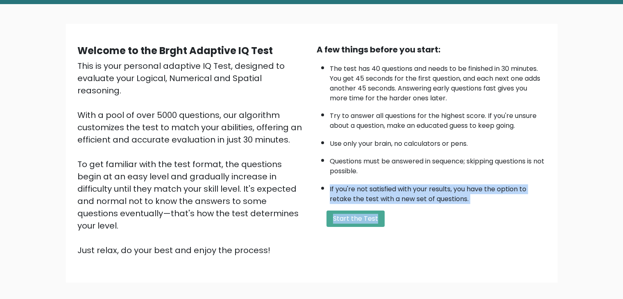
drag, startPoint x: 491, startPoint y: 220, endPoint x: 503, endPoint y: 120, distance: 100.7
click at [545, 165] on div "A few things before you start: The test has 40 questions and needs to be finish…" at bounding box center [431, 149] width 239 height 213
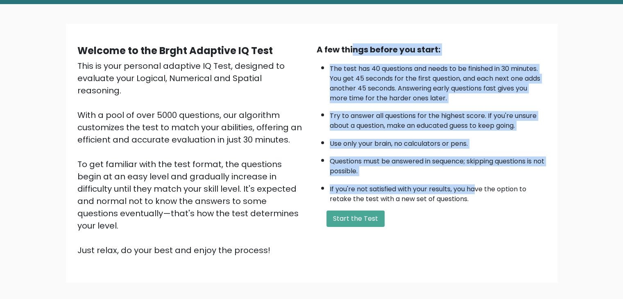
drag, startPoint x: 351, startPoint y: 30, endPoint x: 475, endPoint y: 183, distance: 197.1
click at [475, 183] on div "Welcome to the Brght Adaptive IQ Test This is your personal adaptive IQ Test, d…" at bounding box center [311, 153] width 491 height 259
click at [340, 145] on li "Use only your brain, no calculators or pens." at bounding box center [438, 142] width 216 height 14
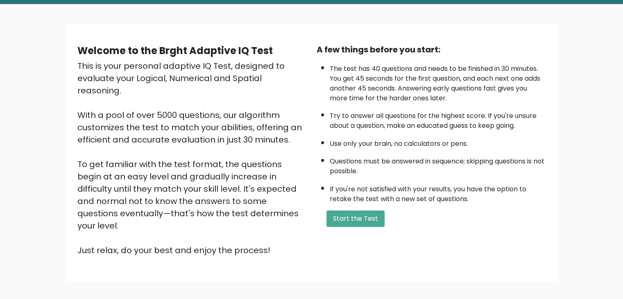
click at [421, 197] on li "If you're not satisfied with your results, you have the option to retake the te…" at bounding box center [438, 192] width 216 height 24
click at [354, 215] on button "Start the Test" at bounding box center [355, 218] width 58 height 16
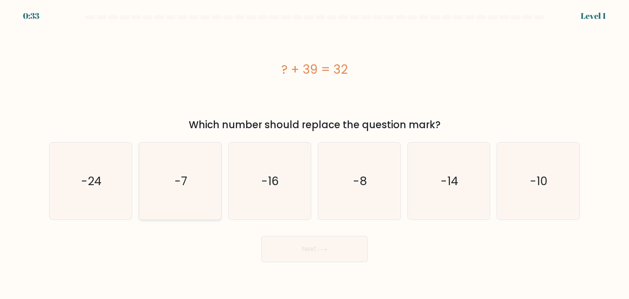
click at [191, 192] on icon "-7" at bounding box center [180, 180] width 77 height 77
click at [314, 154] on input "b. -7" at bounding box center [314, 151] width 0 height 4
radio input "true"
click at [321, 253] on button "Next" at bounding box center [314, 249] width 106 height 26
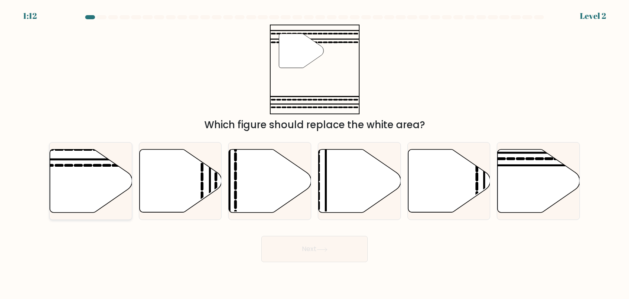
click at [82, 172] on icon at bounding box center [91, 180] width 82 height 63
click at [314, 154] on input "a." at bounding box center [314, 151] width 0 height 4
radio input "true"
click at [294, 252] on button "Next" at bounding box center [314, 249] width 106 height 26
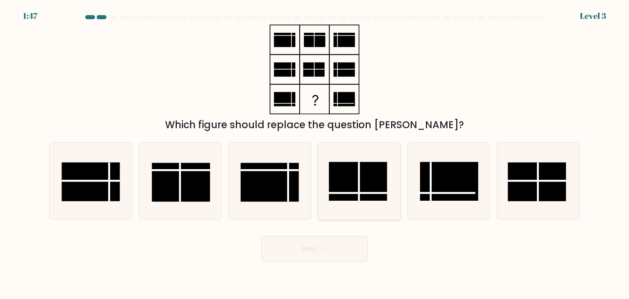
click at [385, 195] on rect at bounding box center [358, 181] width 58 height 39
click at [315, 154] on input "d." at bounding box center [314, 151] width 0 height 4
radio input "true"
click at [347, 258] on button "Next" at bounding box center [314, 249] width 106 height 26
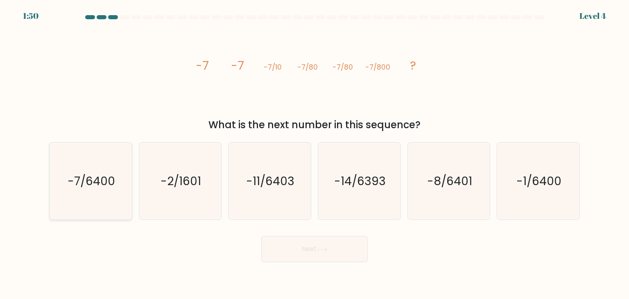
drag, startPoint x: 88, startPoint y: 179, endPoint x: 107, endPoint y: 170, distance: 21.6
click at [87, 179] on text "-7/6400" at bounding box center [91, 181] width 47 height 16
click at [314, 154] on input "a. -7/6400" at bounding box center [314, 151] width 0 height 4
radio input "true"
click at [299, 243] on button "Next" at bounding box center [314, 249] width 106 height 26
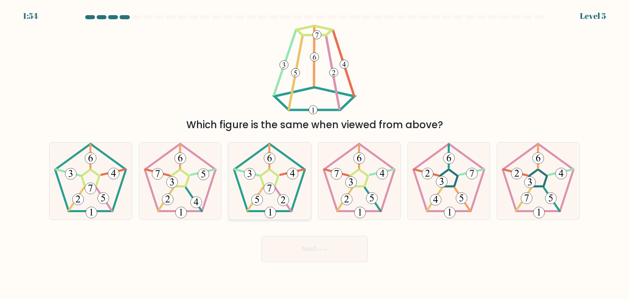
click at [284, 175] on icon at bounding box center [269, 180] width 77 height 77
click at [314, 154] on input "c." at bounding box center [314, 151] width 0 height 4
radio input "true"
click at [284, 253] on button "Next" at bounding box center [314, 249] width 106 height 26
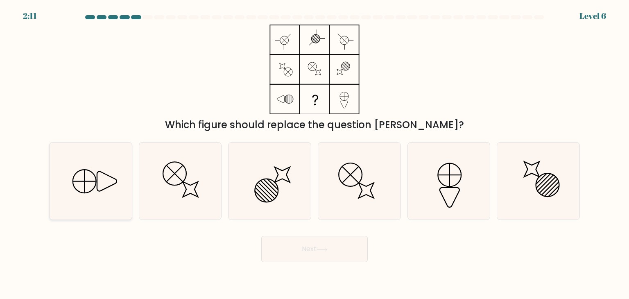
click at [100, 182] on icon at bounding box center [90, 180] width 77 height 77
click at [314, 154] on input "a." at bounding box center [314, 151] width 0 height 4
radio input "true"
click at [366, 248] on button "Next" at bounding box center [314, 249] width 106 height 26
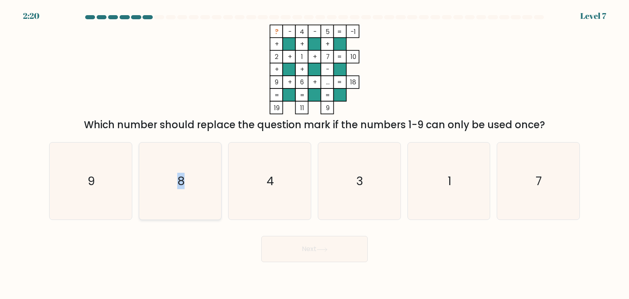
click at [181, 169] on icon "8" at bounding box center [180, 180] width 77 height 77
click at [188, 176] on icon "8" at bounding box center [180, 180] width 77 height 77
click at [314, 154] on input "b. 8" at bounding box center [314, 151] width 0 height 4
radio input "true"
click at [283, 241] on button "Next" at bounding box center [314, 249] width 106 height 26
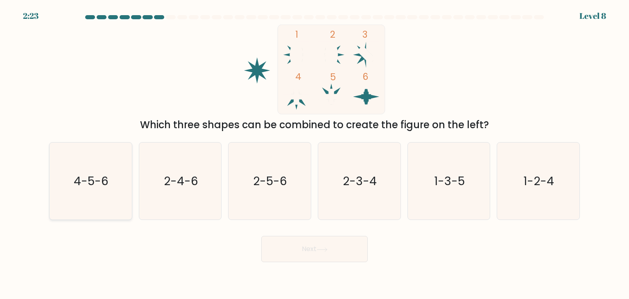
click at [88, 184] on text "4-5-6" at bounding box center [91, 181] width 35 height 16
click at [314, 154] on input "a. 4-5-6" at bounding box center [314, 151] width 0 height 4
radio input "true"
click at [346, 251] on button "Next" at bounding box center [314, 249] width 106 height 26
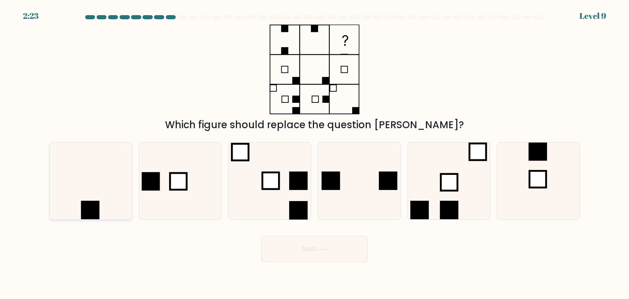
drag, startPoint x: 81, startPoint y: 189, endPoint x: 168, endPoint y: 184, distance: 87.7
click at [80, 189] on icon at bounding box center [90, 180] width 77 height 77
click at [314, 154] on input "a." at bounding box center [314, 151] width 0 height 4
radio input "true"
click at [323, 249] on icon at bounding box center [322, 249] width 10 height 4
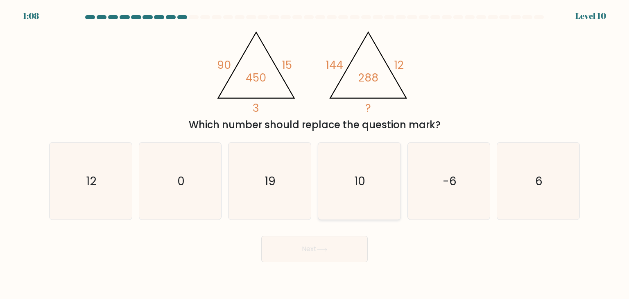
click at [368, 183] on icon "10" at bounding box center [359, 180] width 77 height 77
click at [315, 154] on input "d. 10" at bounding box center [314, 151] width 0 height 4
radio input "true"
click at [319, 240] on button "Next" at bounding box center [314, 249] width 106 height 26
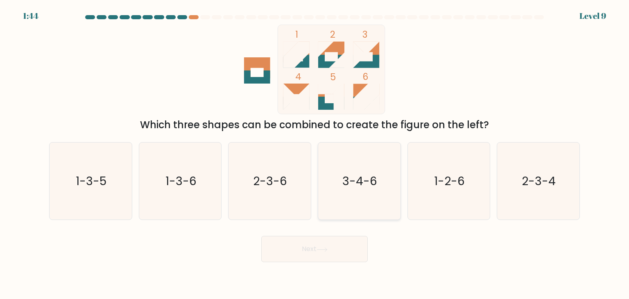
click at [355, 180] on text "3-4-6" at bounding box center [360, 181] width 35 height 16
click at [315, 154] on input "d. 3-4-6" at bounding box center [314, 151] width 0 height 4
radio input "true"
click at [321, 256] on button "Next" at bounding box center [314, 249] width 106 height 26
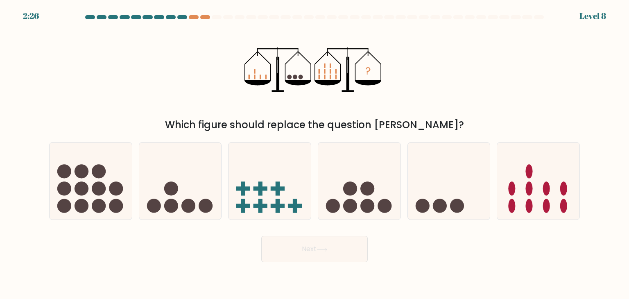
drag, startPoint x: 430, startPoint y: 123, endPoint x: 329, endPoint y: 124, distance: 100.7
click at [377, 121] on div "Which figure should replace the question mark?" at bounding box center [314, 125] width 521 height 15
click at [271, 125] on div "Which figure should replace the question mark?" at bounding box center [314, 125] width 521 height 15
click at [378, 208] on icon at bounding box center [359, 181] width 82 height 68
click at [315, 154] on input "d." at bounding box center [314, 151] width 0 height 4
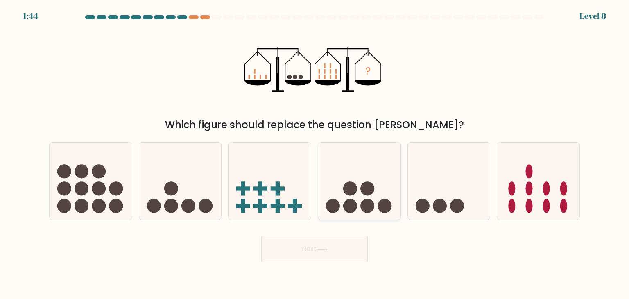
radio input "true"
click at [334, 252] on button "Next" at bounding box center [314, 249] width 106 height 26
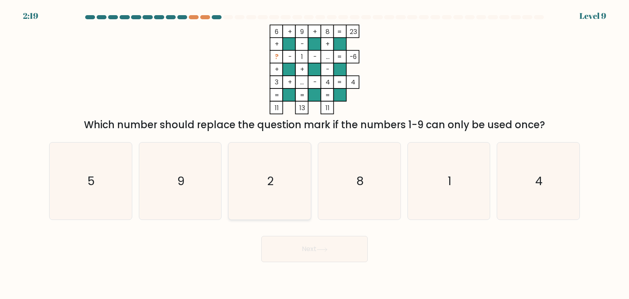
click at [287, 167] on icon "2" at bounding box center [269, 180] width 77 height 77
click at [314, 154] on input "c. 2" at bounding box center [314, 151] width 0 height 4
radio input "true"
click at [289, 278] on body "2:19 Level 9" at bounding box center [314, 149] width 629 height 299
click at [286, 251] on button "Next" at bounding box center [314, 249] width 106 height 26
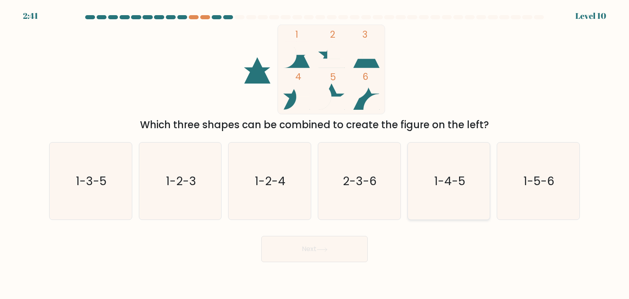
click at [419, 186] on icon "1-4-5" at bounding box center [448, 180] width 77 height 77
click at [315, 154] on input "e. 1-4-5" at bounding box center [314, 151] width 0 height 4
radio input "true"
click at [351, 257] on button "Next" at bounding box center [314, 249] width 106 height 26
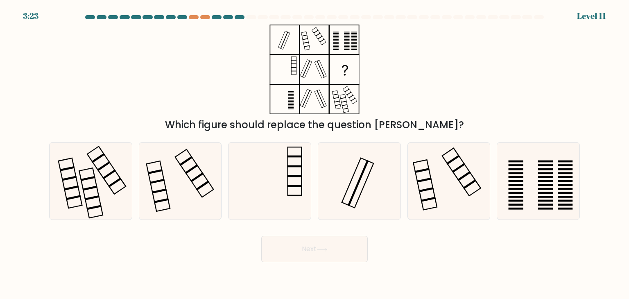
click at [425, 95] on div "Which figure should replace the question mark?" at bounding box center [314, 79] width 541 height 108
click at [520, 175] on icon at bounding box center [538, 180] width 77 height 77
click at [315, 154] on input "f." at bounding box center [314, 151] width 0 height 4
radio input "true"
click at [366, 257] on button "Next" at bounding box center [314, 249] width 106 height 26
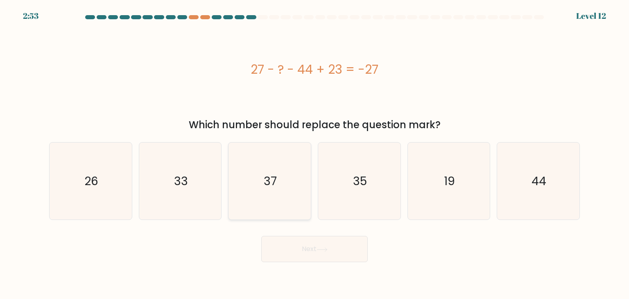
drag, startPoint x: 193, startPoint y: 184, endPoint x: 265, endPoint y: 196, distance: 72.6
click at [192, 184] on icon "33" at bounding box center [180, 180] width 77 height 77
click at [314, 154] on input "b. 33" at bounding box center [314, 151] width 0 height 4
radio input "true"
click at [321, 244] on button "Next" at bounding box center [314, 249] width 106 height 26
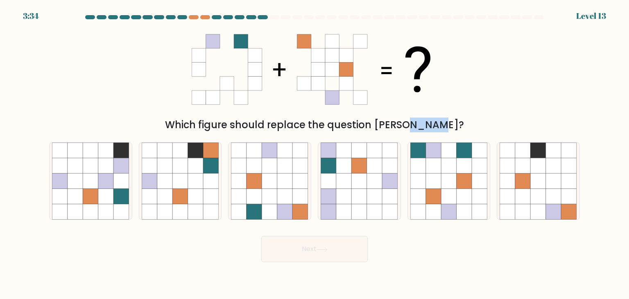
drag, startPoint x: 386, startPoint y: 127, endPoint x: 318, endPoint y: 117, distance: 68.3
click at [361, 123] on div "Which figure should replace the question mark?" at bounding box center [314, 125] width 521 height 15
click at [318, 118] on div "Which figure should replace the question mark?" at bounding box center [314, 125] width 521 height 15
click at [545, 202] on icon at bounding box center [539, 197] width 16 height 16
click at [315, 154] on input "f." at bounding box center [314, 151] width 0 height 4
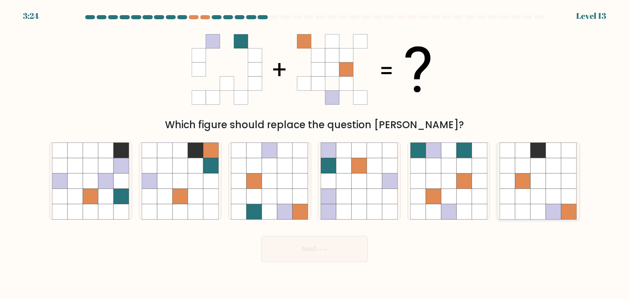
radio input "true"
click at [481, 186] on icon at bounding box center [480, 181] width 16 height 16
click at [315, 154] on input "e." at bounding box center [314, 151] width 0 height 4
radio input "true"
click at [282, 188] on icon at bounding box center [285, 181] width 16 height 16
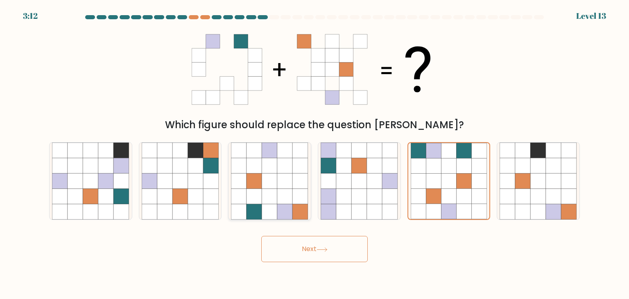
click at [314, 154] on input "c." at bounding box center [314, 151] width 0 height 4
radio input "true"
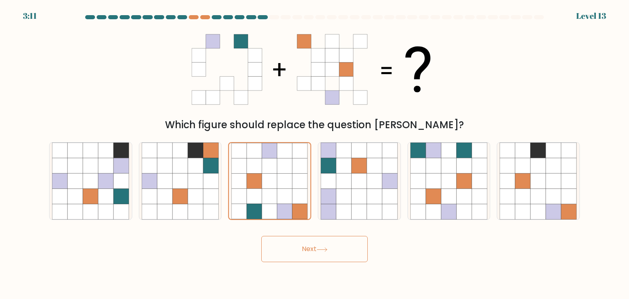
click at [349, 251] on button "Next" at bounding box center [314, 249] width 106 height 26
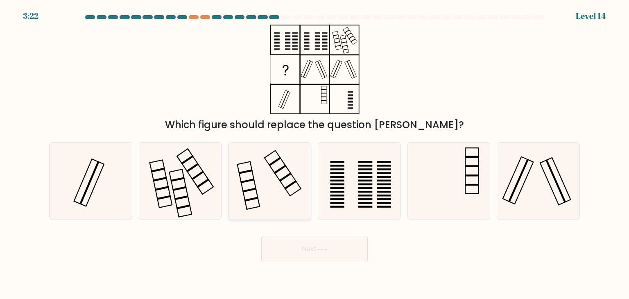
click at [267, 182] on icon at bounding box center [269, 180] width 77 height 77
click at [314, 154] on input "c." at bounding box center [314, 151] width 0 height 4
radio input "true"
click at [324, 253] on button "Next" at bounding box center [314, 249] width 106 height 26
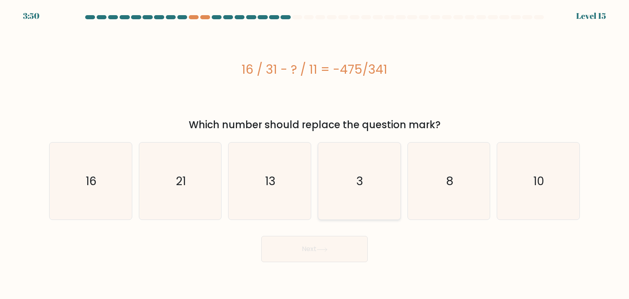
click at [342, 201] on icon "3" at bounding box center [359, 180] width 77 height 77
click at [315, 154] on input "d. 3" at bounding box center [314, 151] width 0 height 4
radio input "true"
click at [317, 249] on button "Next" at bounding box center [314, 249] width 106 height 26
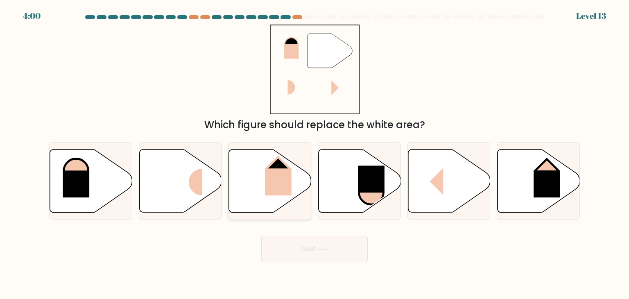
click at [282, 174] on rect at bounding box center [278, 181] width 27 height 27
click at [314, 154] on input "c." at bounding box center [314, 151] width 0 height 4
radio input "true"
click at [339, 258] on button "Next" at bounding box center [314, 249] width 106 height 26
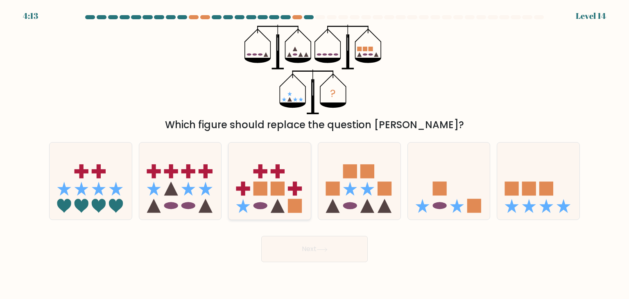
click at [293, 207] on rect at bounding box center [295, 206] width 14 height 14
click at [314, 154] on input "c." at bounding box center [314, 151] width 0 height 4
radio input "true"
click at [331, 255] on button "Next" at bounding box center [314, 249] width 106 height 26
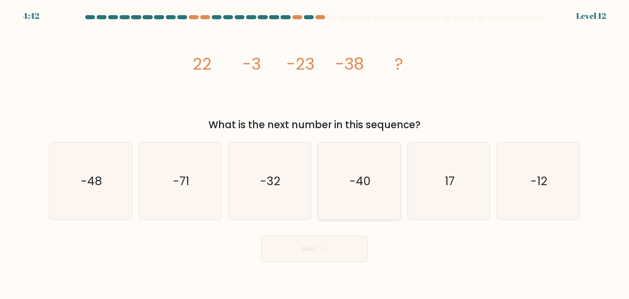
click at [337, 183] on icon "-40" at bounding box center [359, 180] width 77 height 77
click at [315, 154] on input "d. -40" at bounding box center [314, 151] width 0 height 4
radio input "true"
click at [310, 247] on button "Next" at bounding box center [314, 249] width 106 height 26
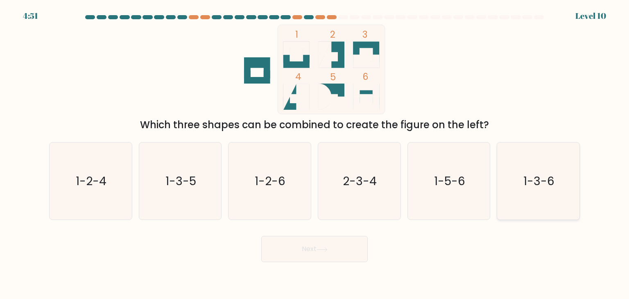
click at [563, 196] on icon "1-3-6" at bounding box center [538, 180] width 77 height 77
click at [315, 154] on input "f. 1-3-6" at bounding box center [314, 151] width 0 height 4
radio input "true"
click at [353, 256] on button "Next" at bounding box center [314, 249] width 106 height 26
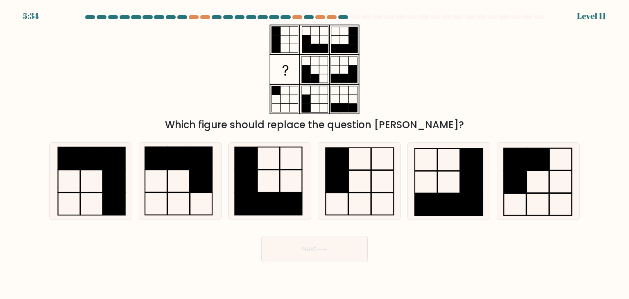
click at [451, 215] on form at bounding box center [314, 138] width 629 height 247
drag, startPoint x: 409, startPoint y: 62, endPoint x: 449, endPoint y: 113, distance: 64.5
click at [416, 124] on div "Which figure should replace the question mark?" at bounding box center [314, 79] width 541 height 108
click at [437, 109] on div "Which figure should replace the question mark?" at bounding box center [314, 79] width 541 height 108
click at [362, 159] on icon at bounding box center [359, 180] width 77 height 77
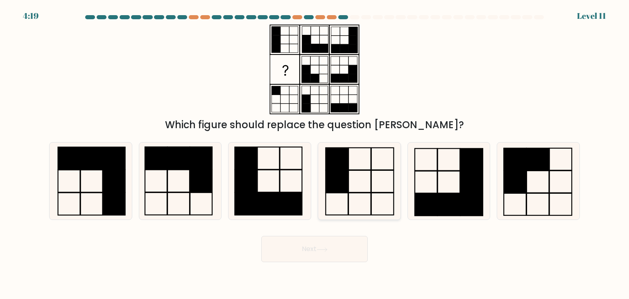
click at [315, 154] on input "d." at bounding box center [314, 151] width 0 height 4
radio input "true"
click at [333, 254] on button "Next" at bounding box center [314, 249] width 106 height 26
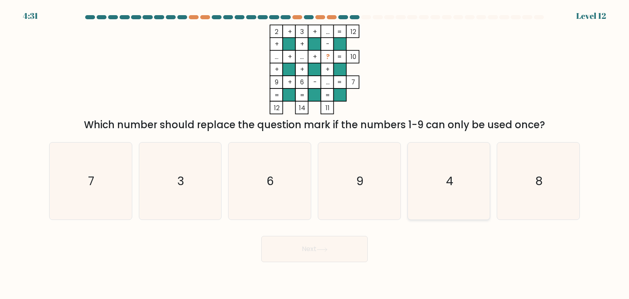
click at [475, 176] on icon "4" at bounding box center [448, 180] width 77 height 77
click at [315, 154] on input "e. 4" at bounding box center [314, 151] width 0 height 4
radio input "true"
click at [355, 262] on body "4:30 Level 12" at bounding box center [314, 149] width 629 height 299
click at [352, 259] on button "Next" at bounding box center [314, 249] width 106 height 26
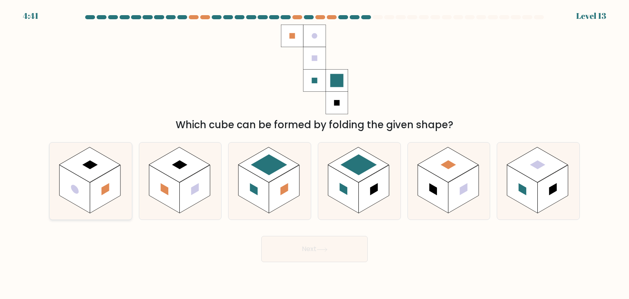
click at [105, 167] on rect at bounding box center [89, 164] width 61 height 35
click at [314, 154] on input "a." at bounding box center [314, 151] width 0 height 4
radio input "true"
click at [319, 257] on button "Next" at bounding box center [314, 249] width 106 height 26
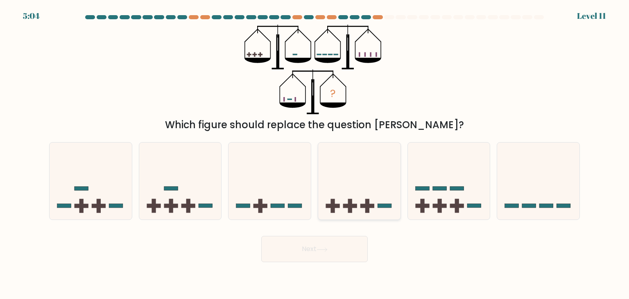
click at [369, 195] on icon at bounding box center [359, 181] width 82 height 68
click at [315, 154] on input "d." at bounding box center [314, 151] width 0 height 4
radio input "true"
click at [356, 259] on button "Next" at bounding box center [314, 249] width 106 height 26
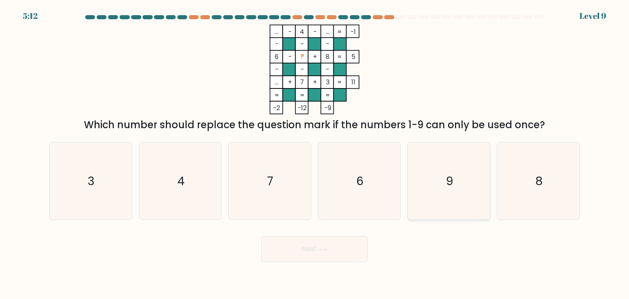
click at [435, 175] on icon "9" at bounding box center [448, 180] width 77 height 77
click at [315, 154] on input "e. 9" at bounding box center [314, 151] width 0 height 4
radio input "true"
click at [341, 246] on button "Next" at bounding box center [314, 249] width 106 height 26
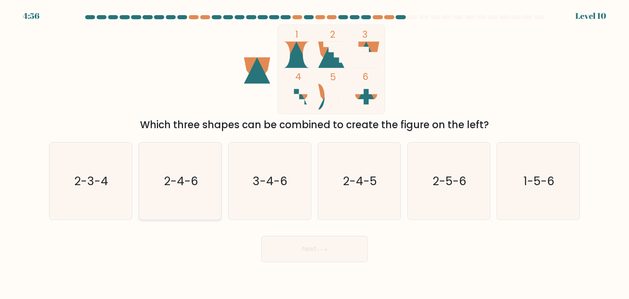
drag, startPoint x: 98, startPoint y: 183, endPoint x: 195, endPoint y: 195, distance: 97.7
click at [98, 184] on text "2-3-4" at bounding box center [92, 181] width 34 height 16
click at [314, 154] on input "a. 2-3-4" at bounding box center [314, 151] width 0 height 4
radio input "true"
click at [305, 250] on button "Next" at bounding box center [314, 249] width 106 height 26
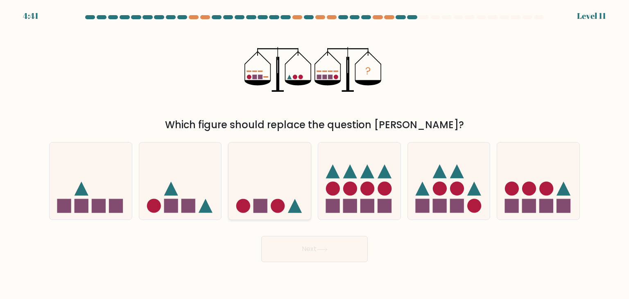
click at [280, 186] on icon at bounding box center [269, 181] width 82 height 68
click at [314, 154] on input "c." at bounding box center [314, 151] width 0 height 4
radio input "true"
click at [339, 255] on button "Next" at bounding box center [314, 249] width 106 height 26
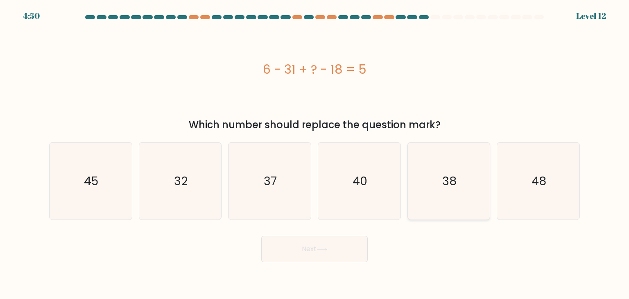
click at [459, 182] on icon "38" at bounding box center [448, 180] width 77 height 77
click at [315, 154] on input "e. 38" at bounding box center [314, 151] width 0 height 4
radio input "true"
click at [564, 183] on icon "48" at bounding box center [538, 180] width 77 height 77
click at [315, 154] on input "f. 48" at bounding box center [314, 151] width 0 height 4
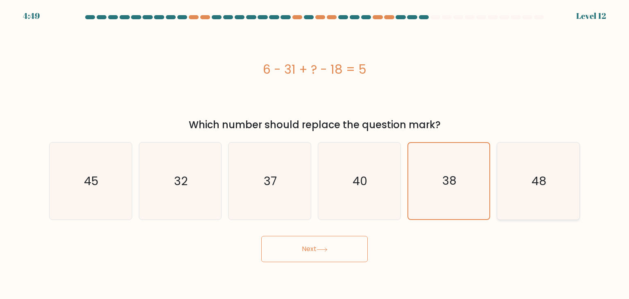
radio input "true"
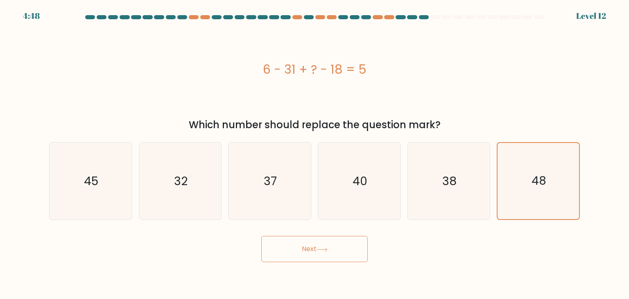
click at [300, 249] on button "Next" at bounding box center [314, 249] width 106 height 26
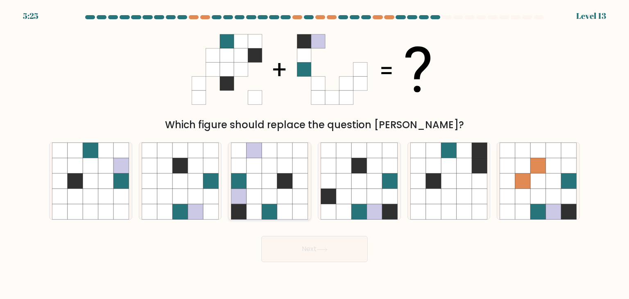
click at [276, 181] on icon at bounding box center [270, 181] width 16 height 16
click at [314, 154] on input "c." at bounding box center [314, 151] width 0 height 4
radio input "true"
click at [370, 189] on icon at bounding box center [359, 180] width 77 height 77
click at [315, 154] on input "d." at bounding box center [314, 151] width 0 height 4
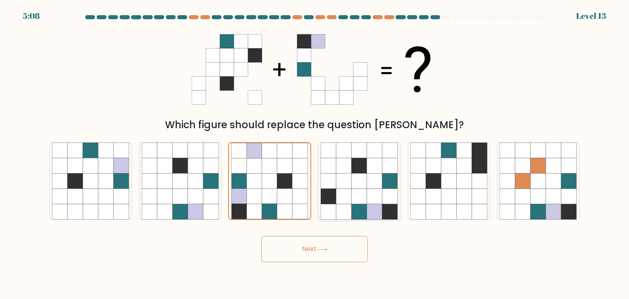
radio input "true"
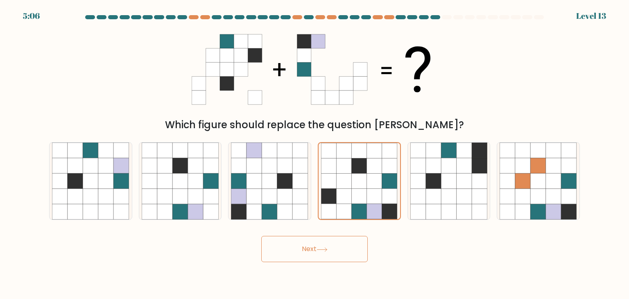
click at [337, 255] on button "Next" at bounding box center [314, 249] width 106 height 26
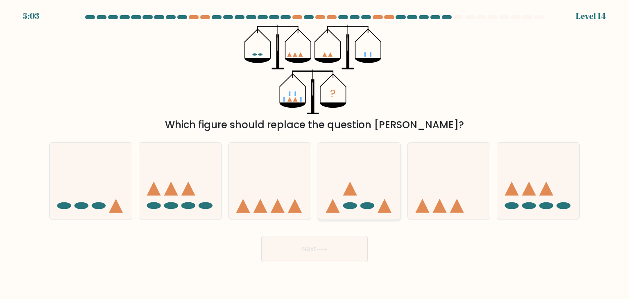
click at [377, 174] on icon at bounding box center [359, 181] width 82 height 68
click at [315, 154] on input "d." at bounding box center [314, 151] width 0 height 4
radio input "true"
click at [357, 256] on button "Next" at bounding box center [314, 249] width 106 height 26
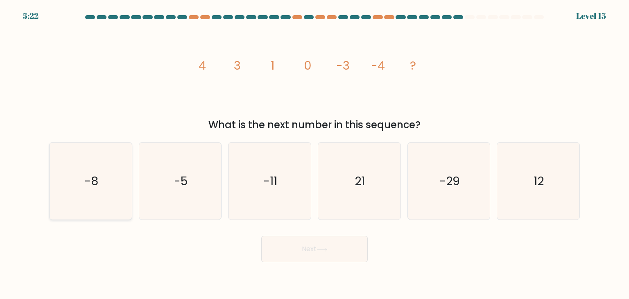
click at [120, 184] on icon "-8" at bounding box center [90, 180] width 77 height 77
click at [314, 154] on input "a. -8" at bounding box center [314, 151] width 0 height 4
radio input "true"
click at [365, 250] on button "Next" at bounding box center [314, 249] width 106 height 26
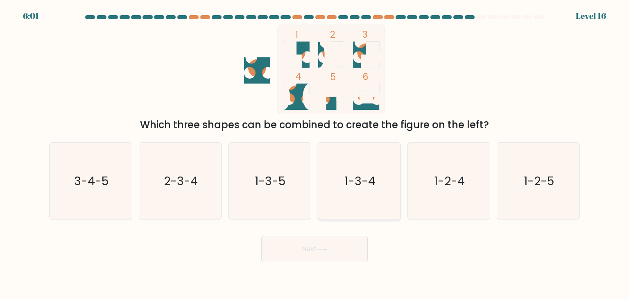
click at [391, 174] on icon "1-3-4" at bounding box center [359, 180] width 77 height 77
click at [315, 154] on input "d. 1-3-4" at bounding box center [314, 151] width 0 height 4
radio input "true"
click at [351, 242] on button "Next" at bounding box center [314, 249] width 106 height 26
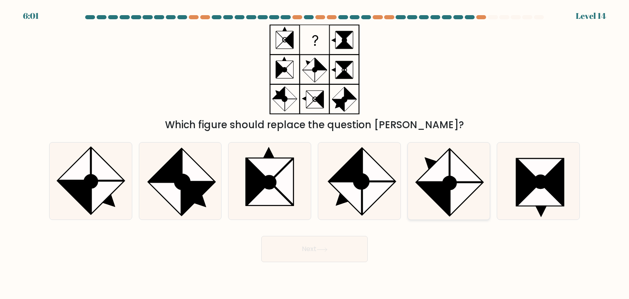
click at [457, 170] on icon at bounding box center [466, 165] width 33 height 33
click at [315, 154] on input "e." at bounding box center [314, 151] width 0 height 4
radio input "true"
click at [337, 256] on button "Next" at bounding box center [314, 249] width 106 height 26
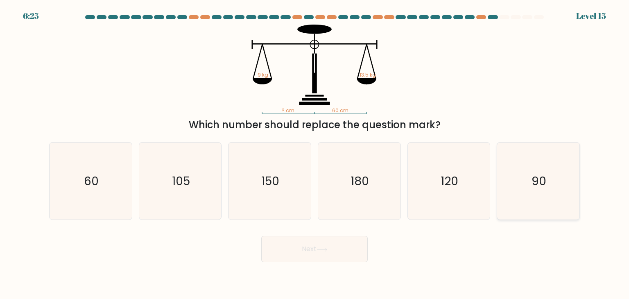
click at [544, 187] on text "90" at bounding box center [539, 181] width 15 height 16
click at [315, 154] on input "f. 90" at bounding box center [314, 151] width 0 height 4
radio input "true"
click at [319, 255] on button "Next" at bounding box center [314, 249] width 106 height 26
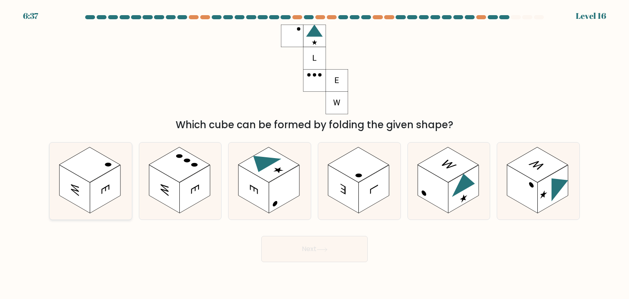
click at [97, 185] on rect at bounding box center [105, 189] width 31 height 48
click at [314, 154] on input "a." at bounding box center [314, 151] width 0 height 4
radio input "true"
click at [339, 257] on button "Next" at bounding box center [314, 249] width 106 height 26
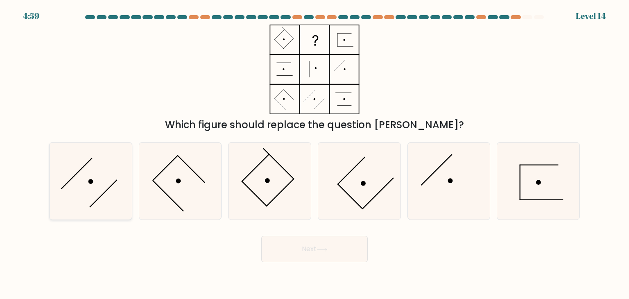
click at [106, 179] on icon at bounding box center [90, 180] width 77 height 77
click at [314, 154] on input "a." at bounding box center [314, 151] width 0 height 4
radio input "true"
click at [355, 252] on button "Next" at bounding box center [314, 249] width 106 height 26
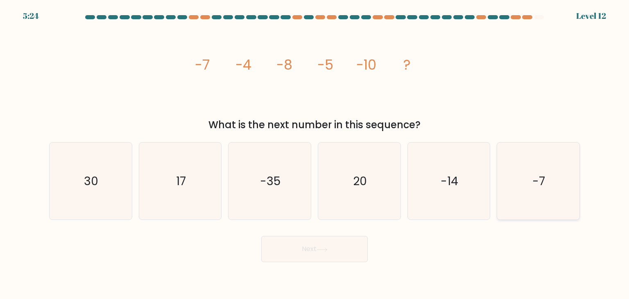
click at [509, 171] on icon "-7" at bounding box center [538, 180] width 77 height 77
click at [315, 154] on input "f. -7" at bounding box center [314, 151] width 0 height 4
radio input "true"
click at [336, 249] on button "Next" at bounding box center [314, 249] width 106 height 26
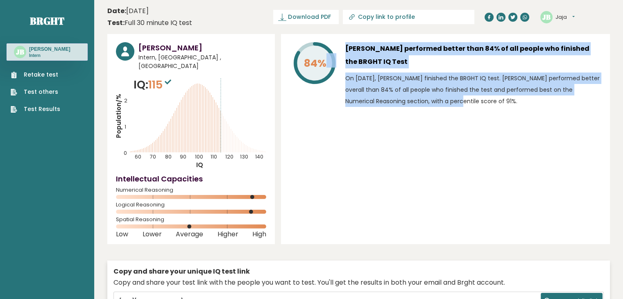
drag, startPoint x: 305, startPoint y: 55, endPoint x: 339, endPoint y: 155, distance: 105.7
click at [339, 155] on div "84% [PERSON_NAME] performed better than 84% of all people who finished the BRGH…" at bounding box center [445, 139] width 329 height 210
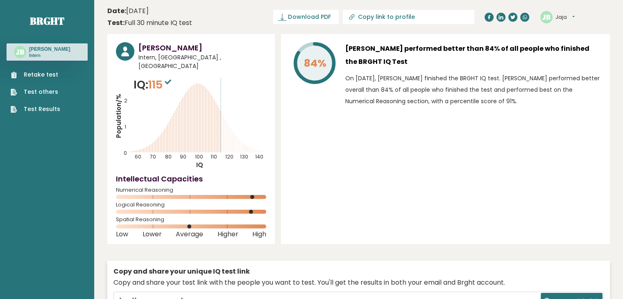
click at [441, 141] on div "84% [PERSON_NAME] performed better than 84% of all people who finished the BRGH…" at bounding box center [445, 139] width 329 height 210
click at [44, 109] on link "Test Results" at bounding box center [36, 109] width 50 height 9
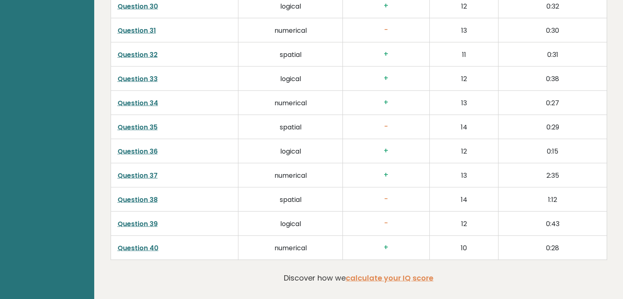
scroll to position [1864, 0]
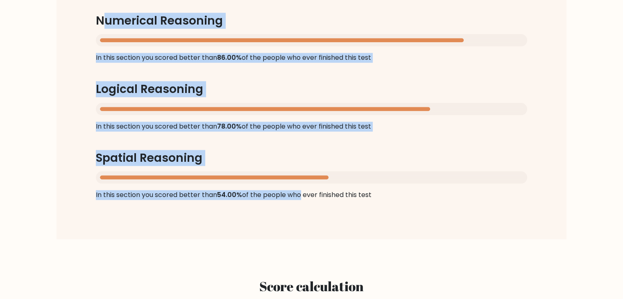
scroll to position [819, 0]
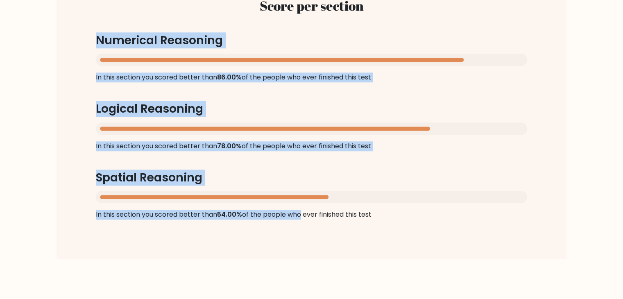
drag, startPoint x: 272, startPoint y: 142, endPoint x: 90, endPoint y: 38, distance: 209.9
click at [90, 38] on div "Score per section Numerical Reasoning In this section you scored better than 86…" at bounding box center [311, 108] width 470 height 261
copy div "Numerical Reasoning In this section you scored better than 86.00% of the people…"
drag, startPoint x: 389, startPoint y: 212, endPoint x: 31, endPoint y: 34, distance: 399.8
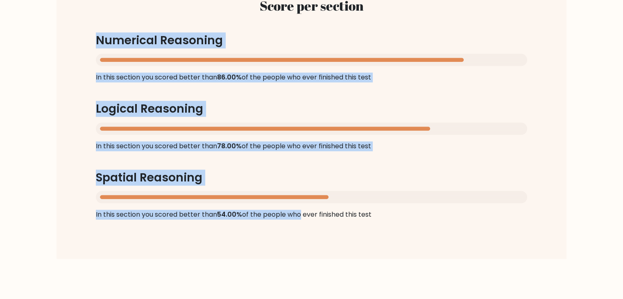
copy div "Numerical Reasoning In this section you scored better than 86.00% of the people…"
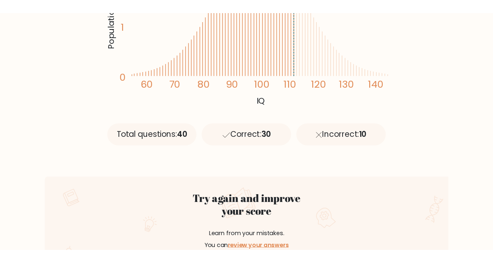
scroll to position [160, 0]
